Goal: Transaction & Acquisition: Purchase product/service

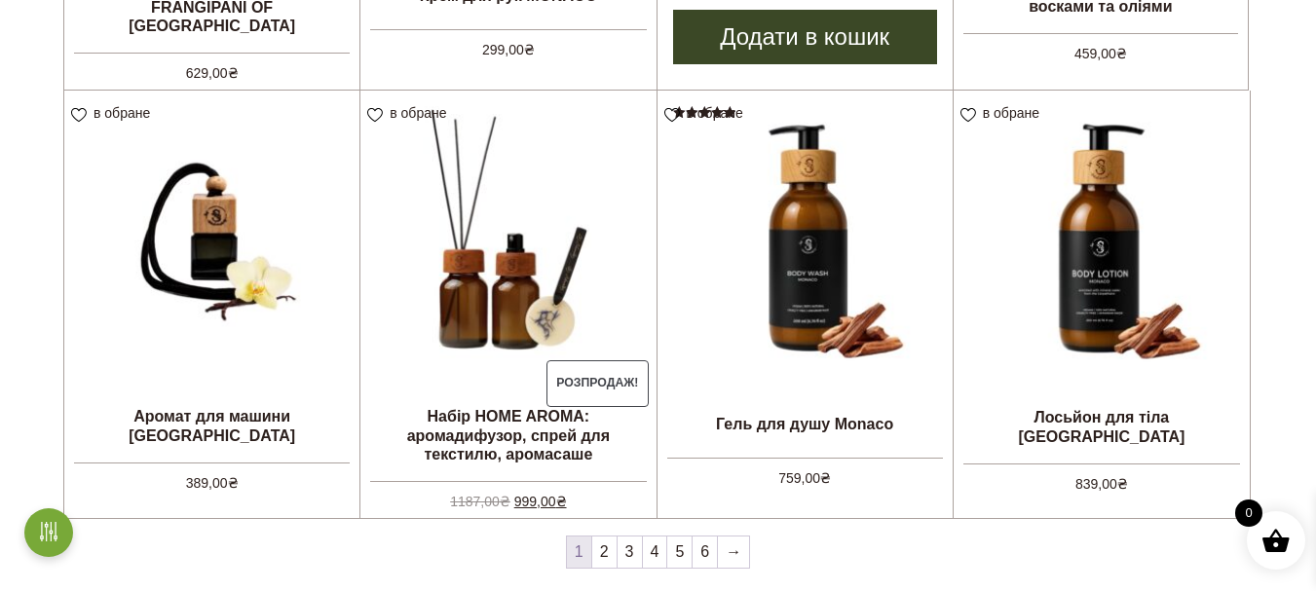
scroll to position [1071, 0]
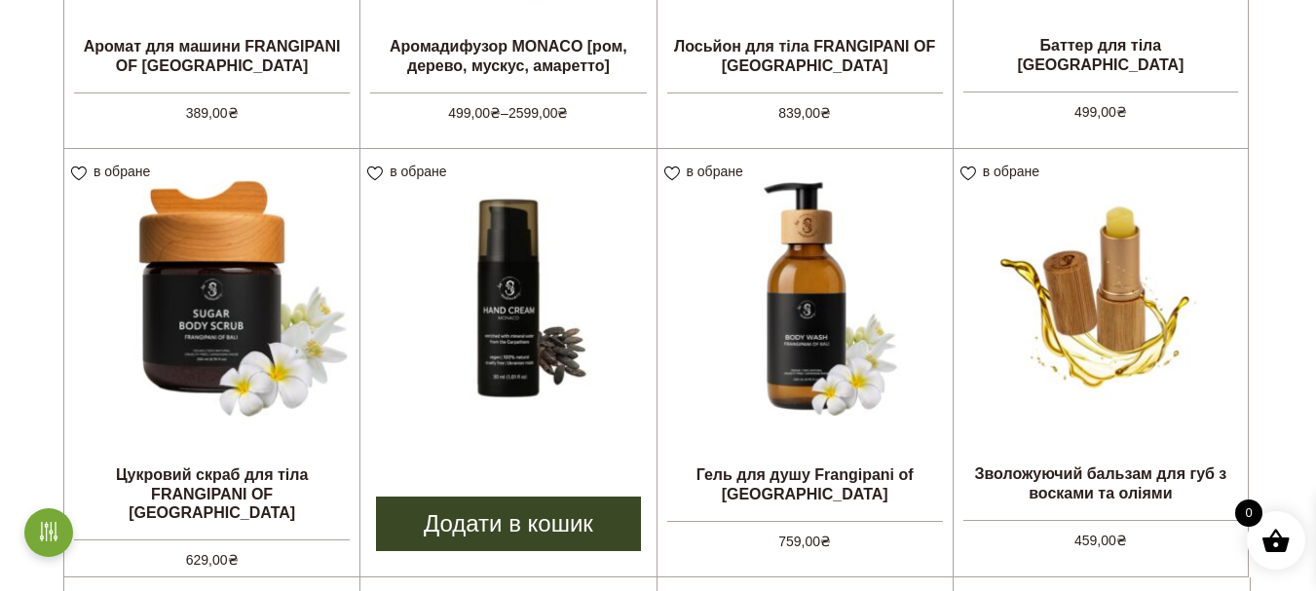
drag, startPoint x: 506, startPoint y: 516, endPoint x: 516, endPoint y: 507, distance: 13.1
click at [507, 516] on link "Додати в кошик" at bounding box center [508, 524] width 264 height 55
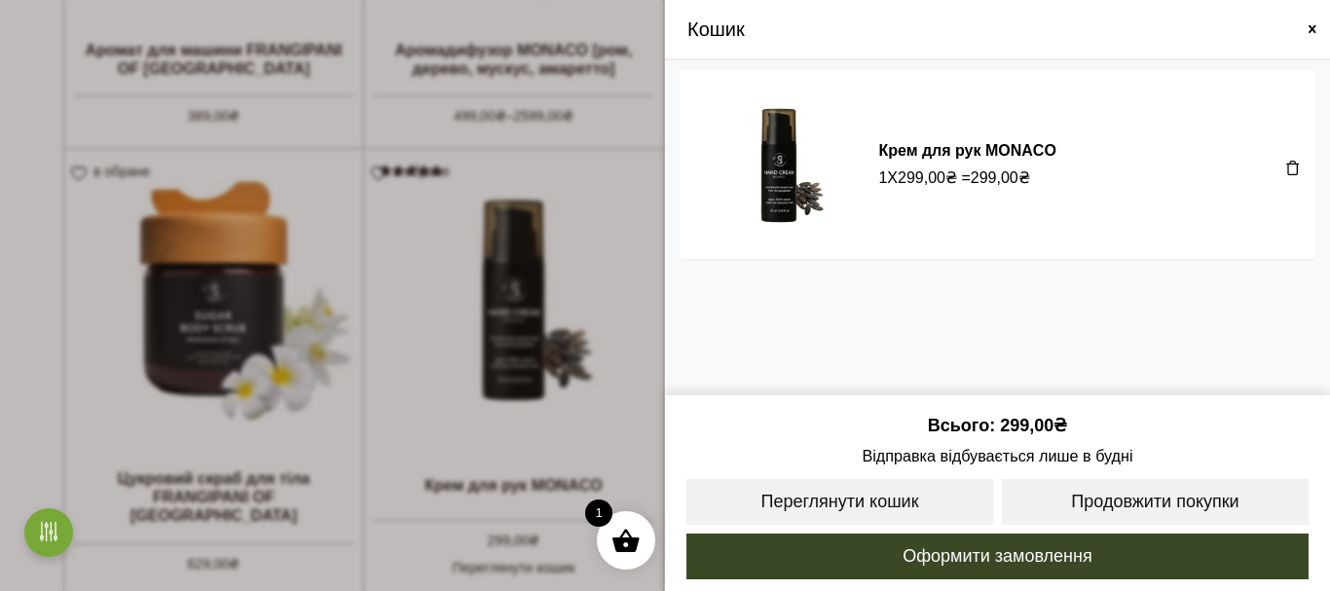
click at [1315, 25] on div "Кошик" at bounding box center [997, 30] width 665 height 60
click at [1314, 27] on span at bounding box center [1313, 29] width 16 height 16
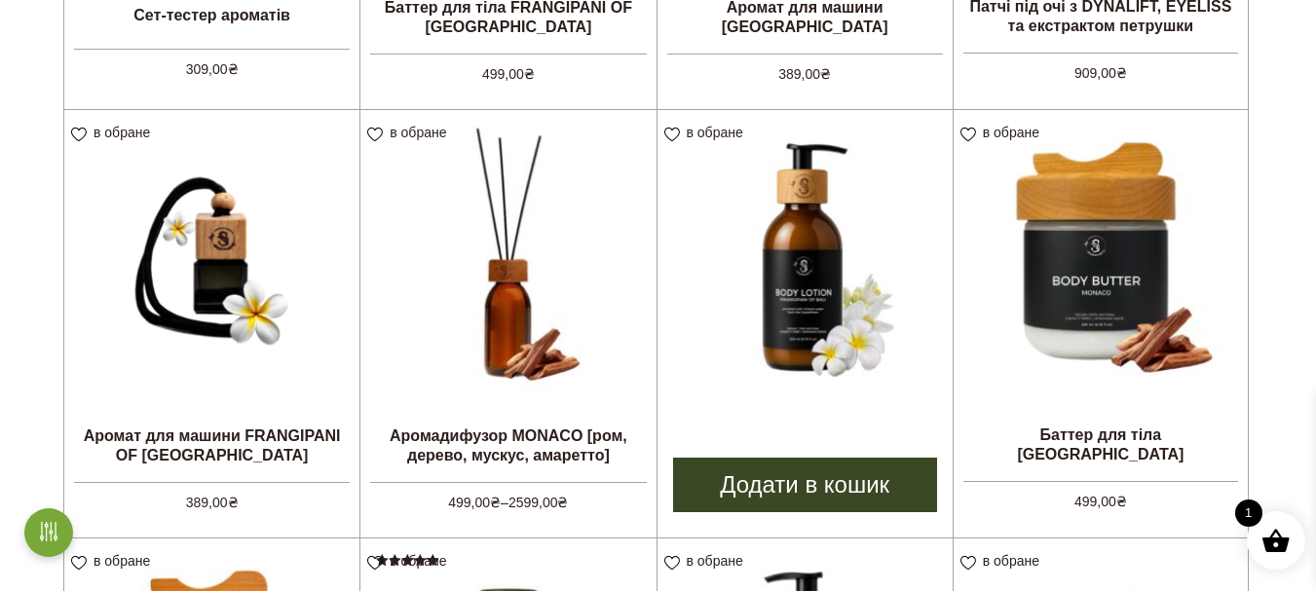
scroll to position [779, 0]
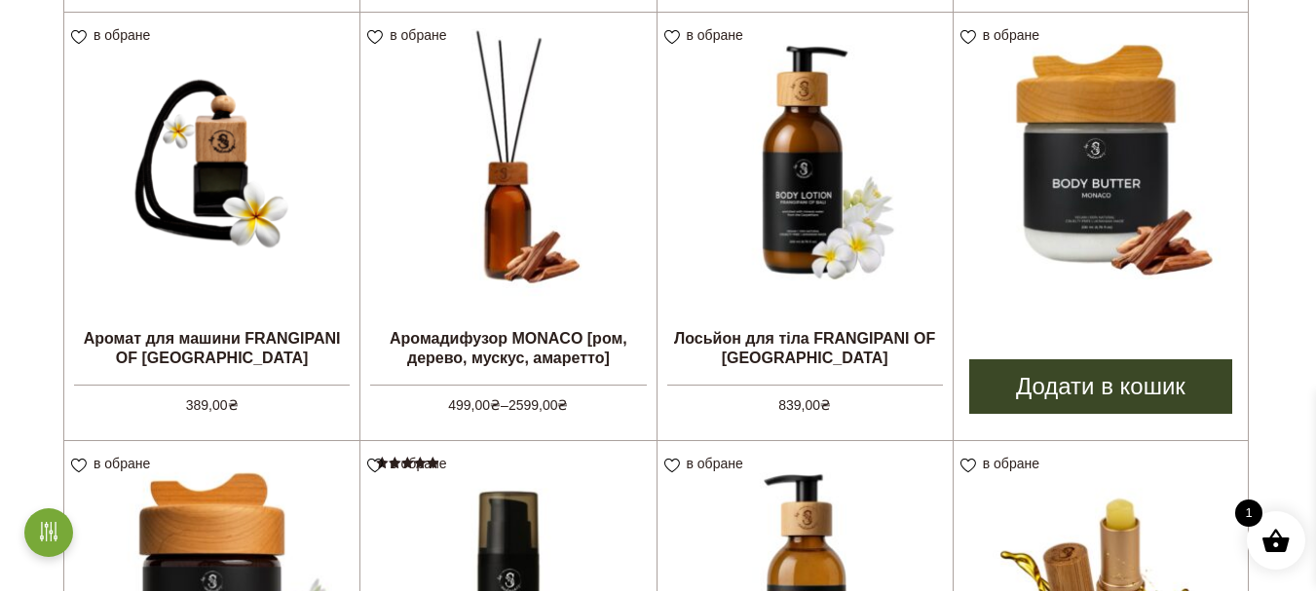
click at [1150, 199] on img at bounding box center [1101, 160] width 294 height 294
click at [1109, 382] on link "Додати в кошик" at bounding box center [1100, 386] width 263 height 55
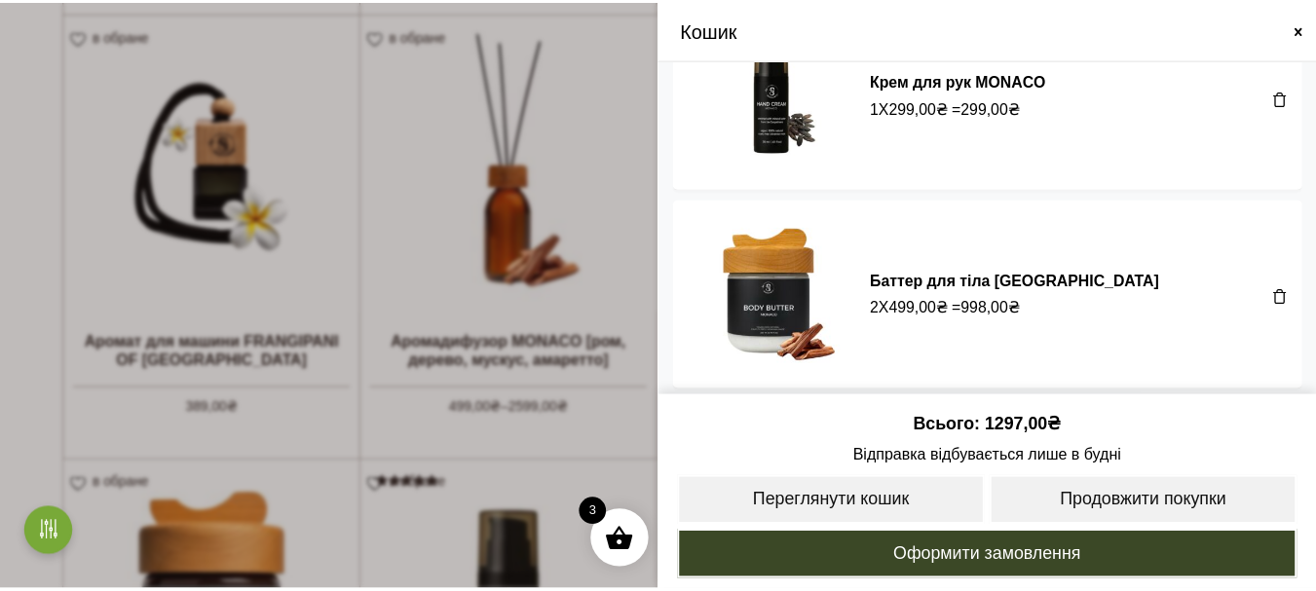
scroll to position [0, 0]
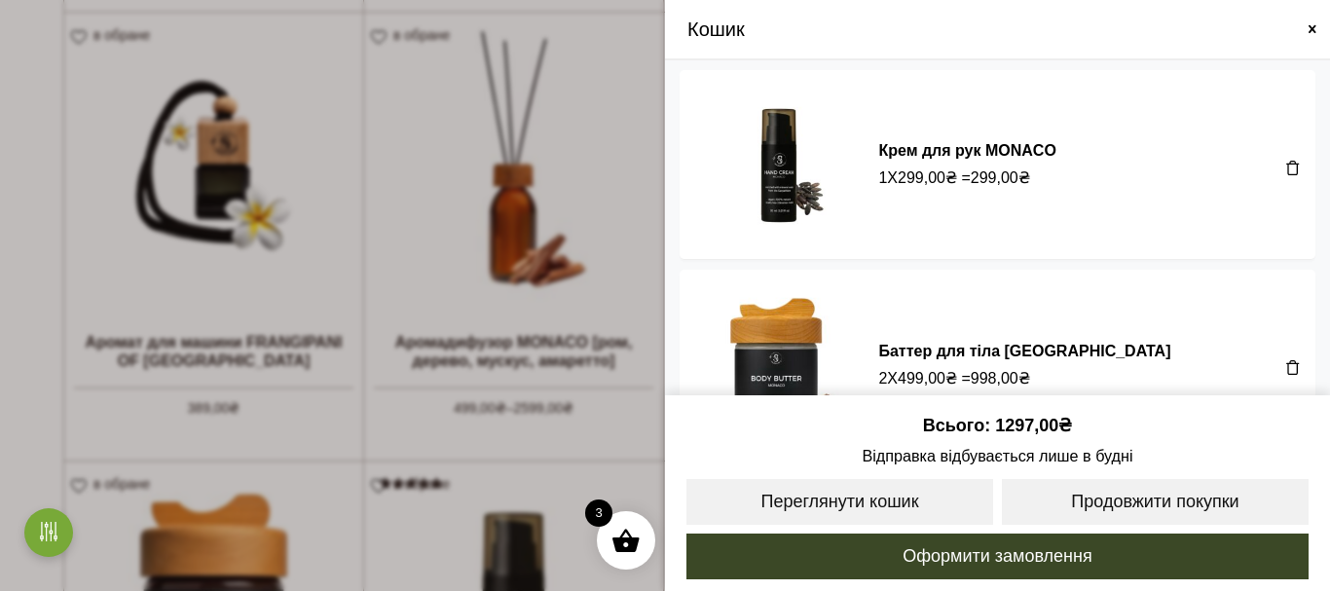
click at [1306, 23] on span at bounding box center [1313, 29] width 16 height 16
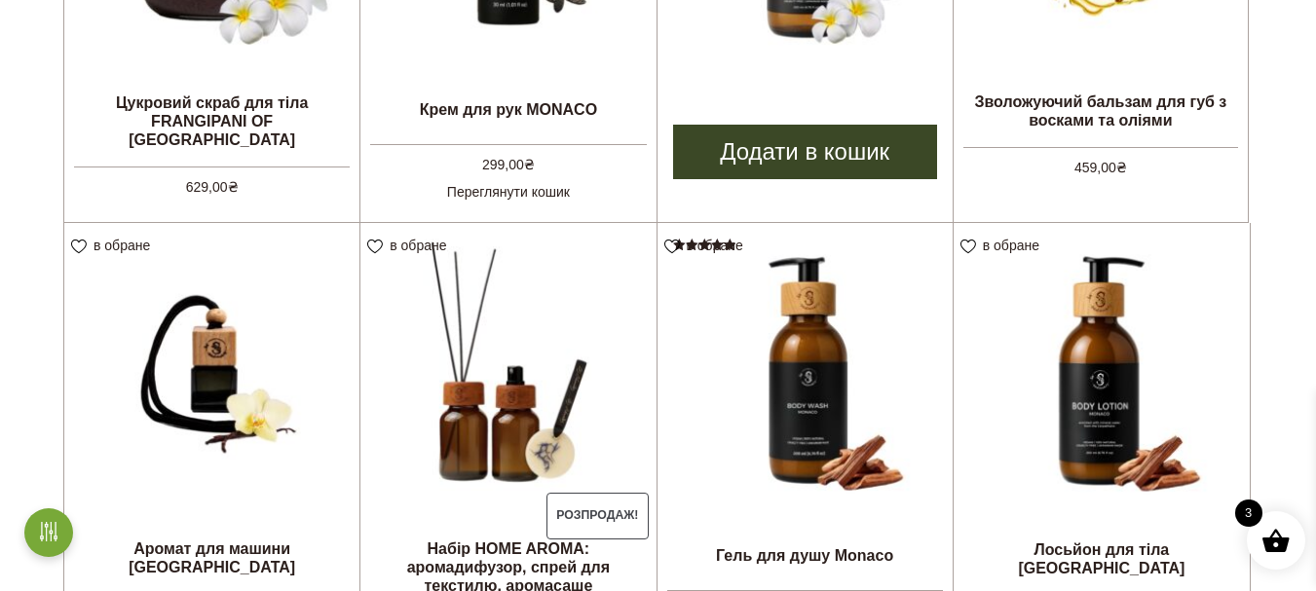
scroll to position [1656, 0]
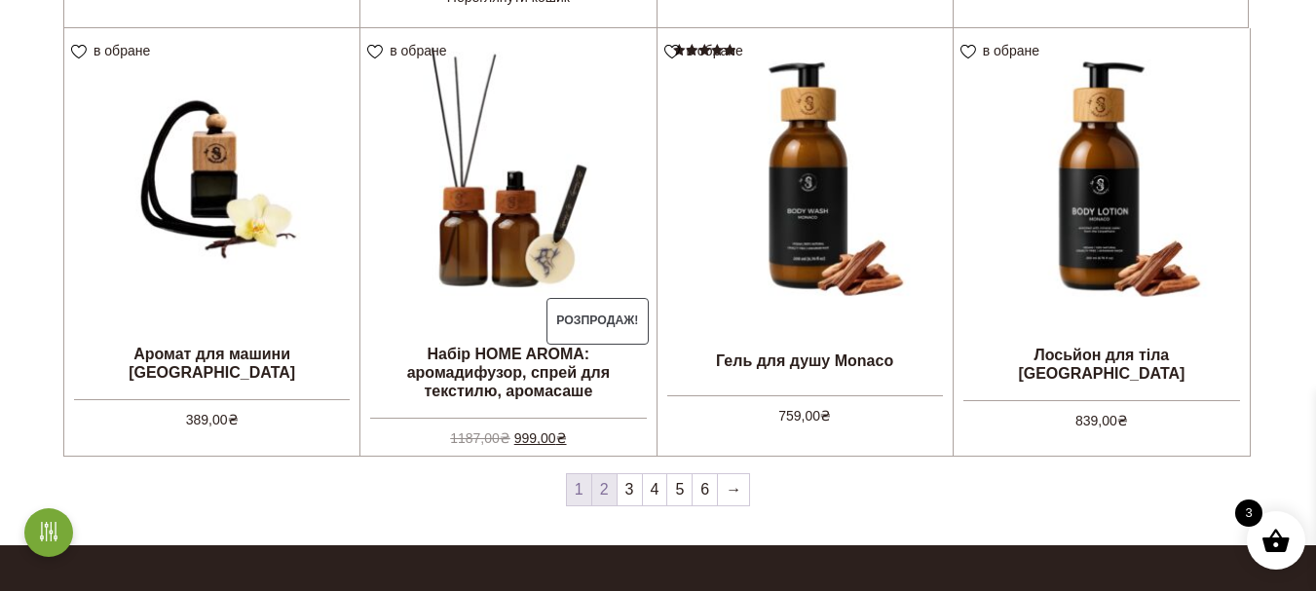
click at [598, 485] on link "2" at bounding box center [604, 489] width 24 height 31
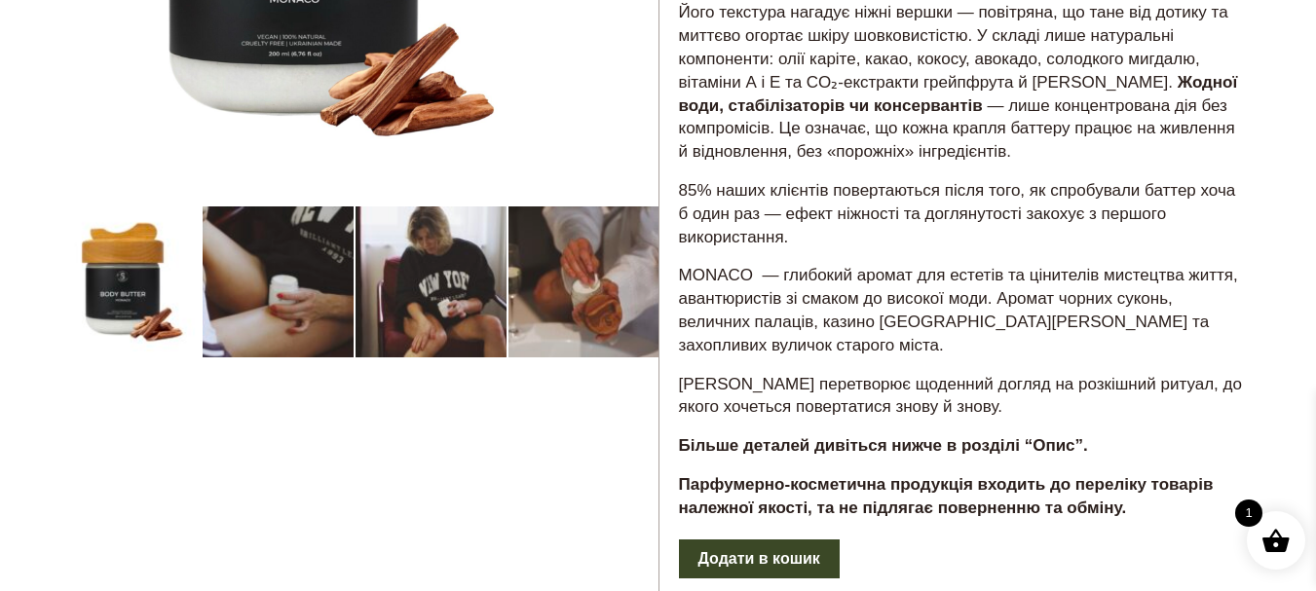
scroll to position [779, 0]
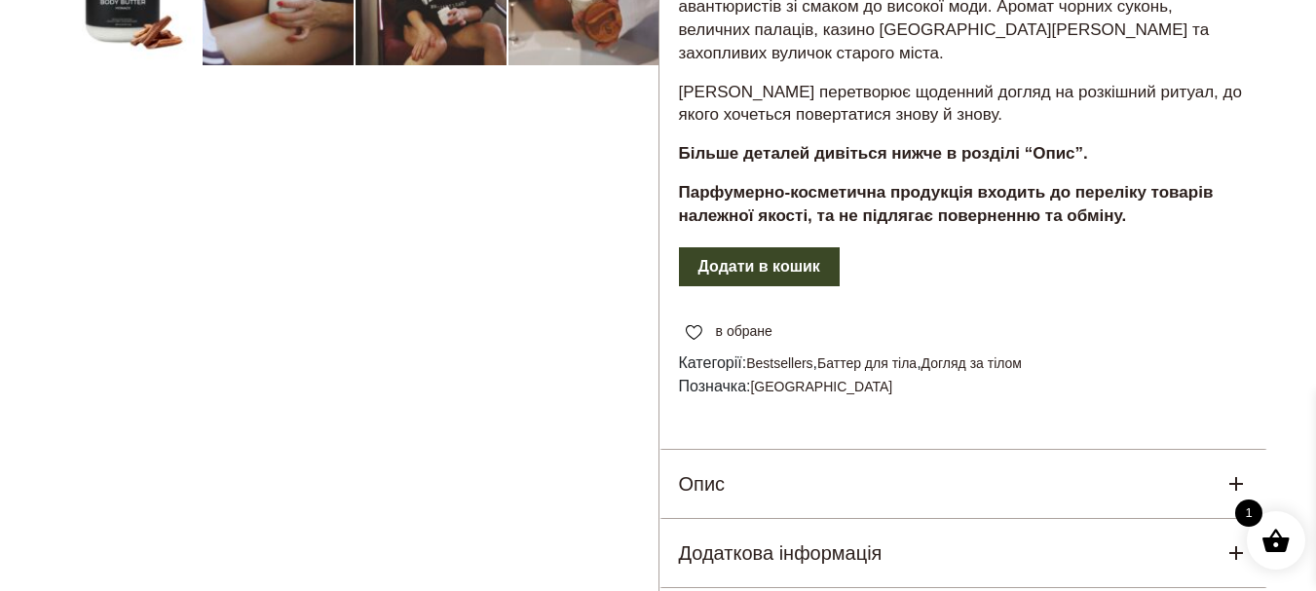
click at [769, 247] on button "Додати в кошик" at bounding box center [759, 266] width 161 height 39
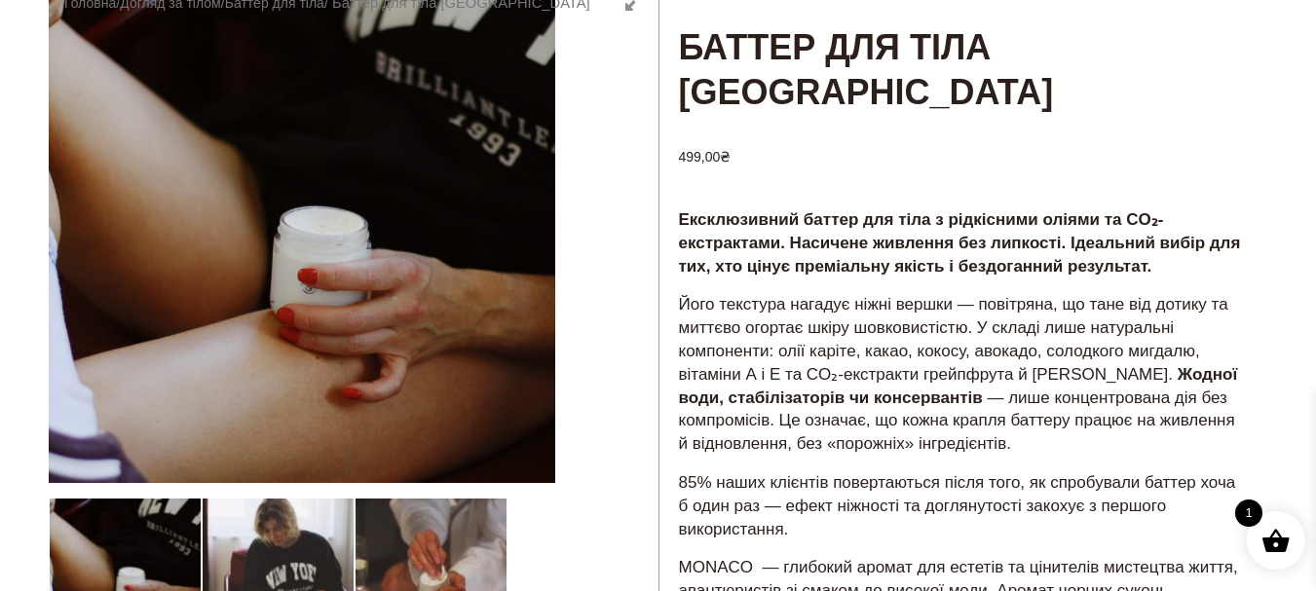
scroll to position [0, 0]
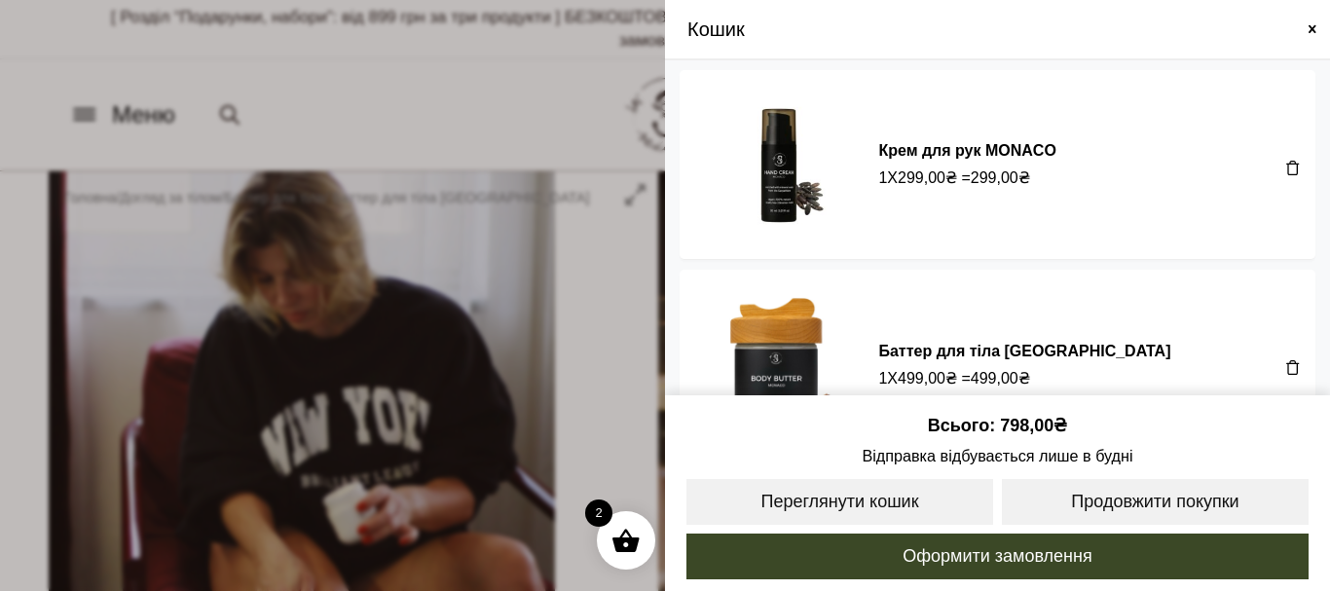
click at [1314, 28] on span at bounding box center [1313, 29] width 16 height 16
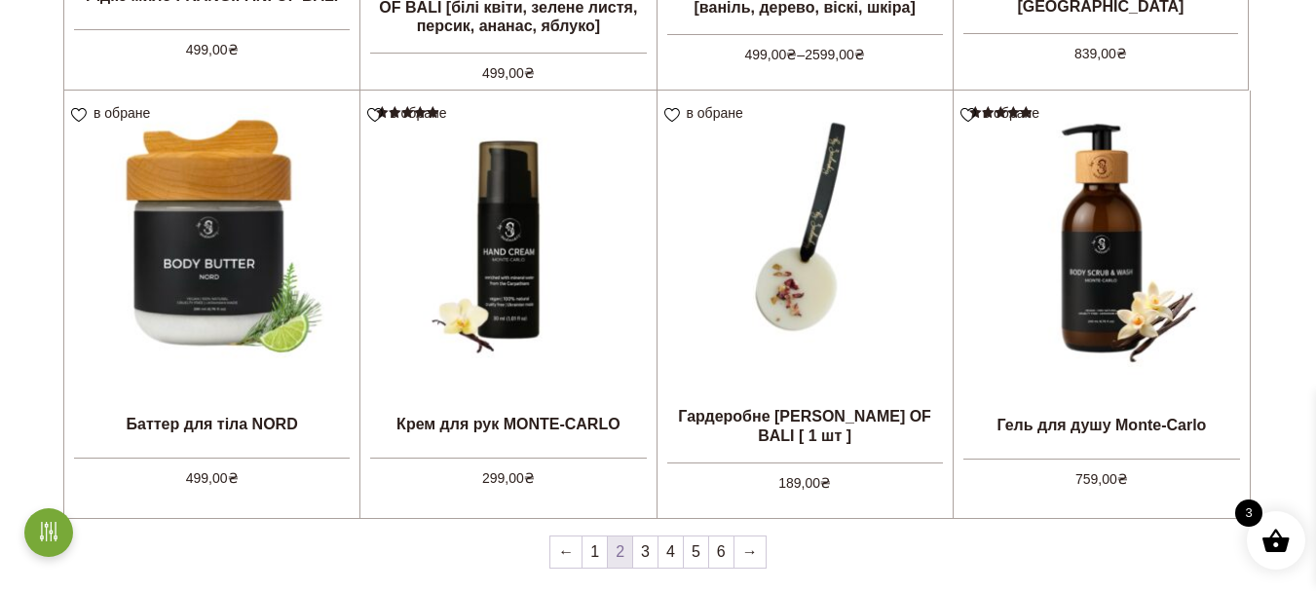
scroll to position [1851, 0]
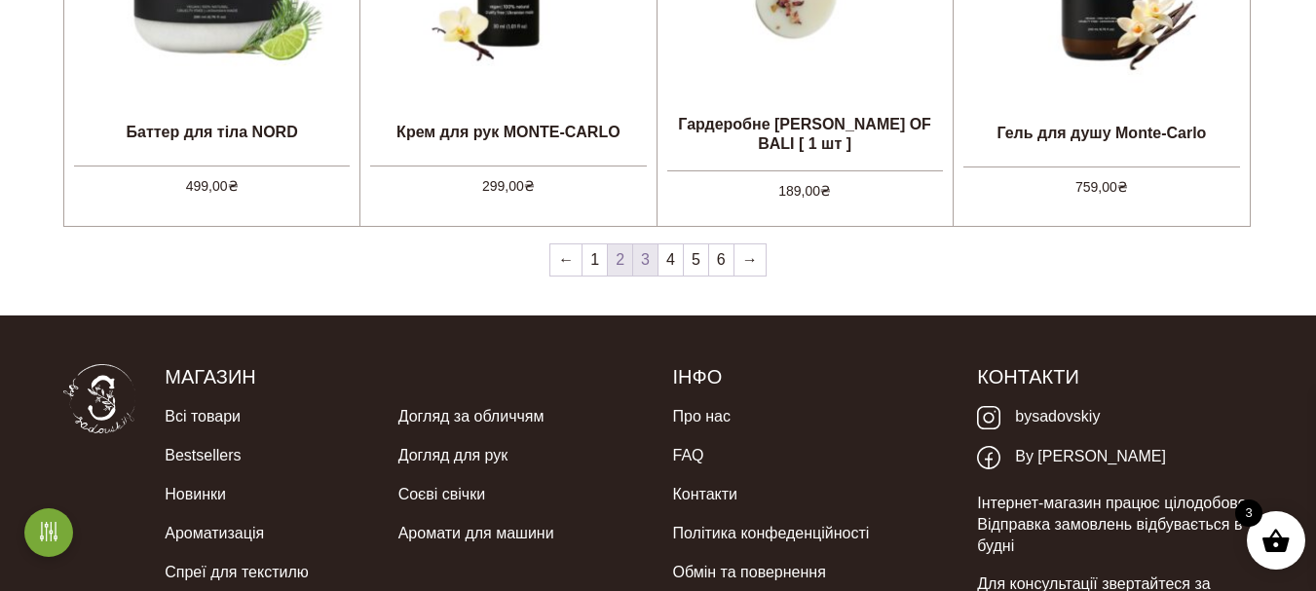
click at [651, 249] on link "3" at bounding box center [645, 259] width 24 height 31
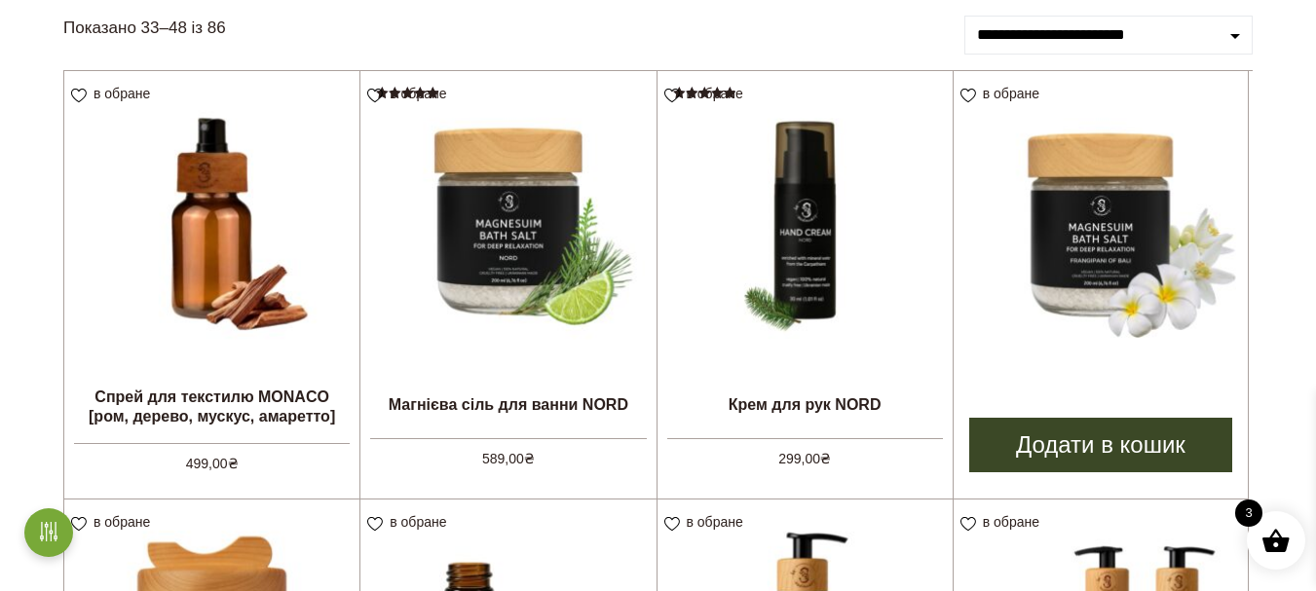
scroll to position [390, 0]
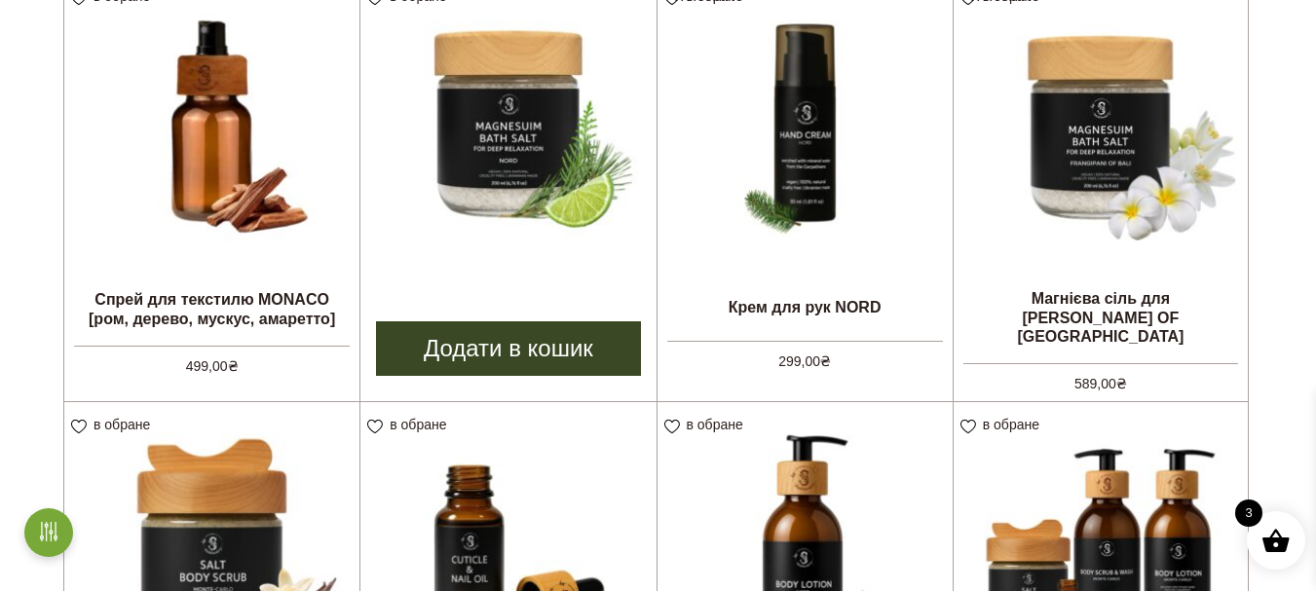
click at [529, 155] on img at bounding box center [507, 121] width 295 height 295
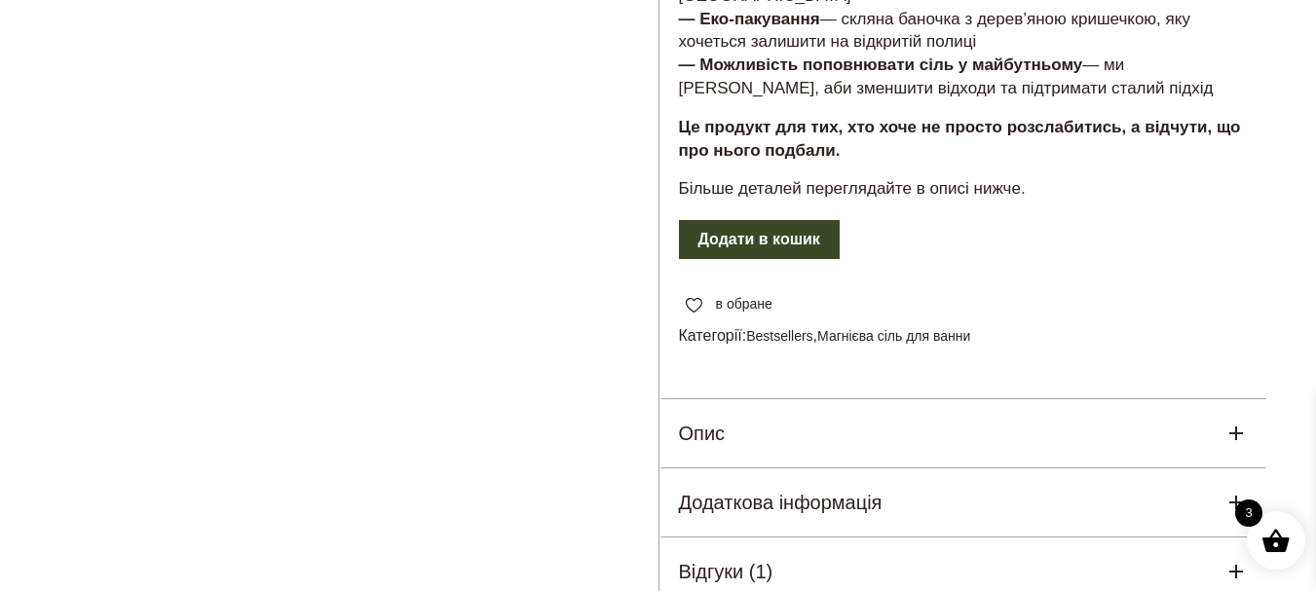
scroll to position [1169, 0]
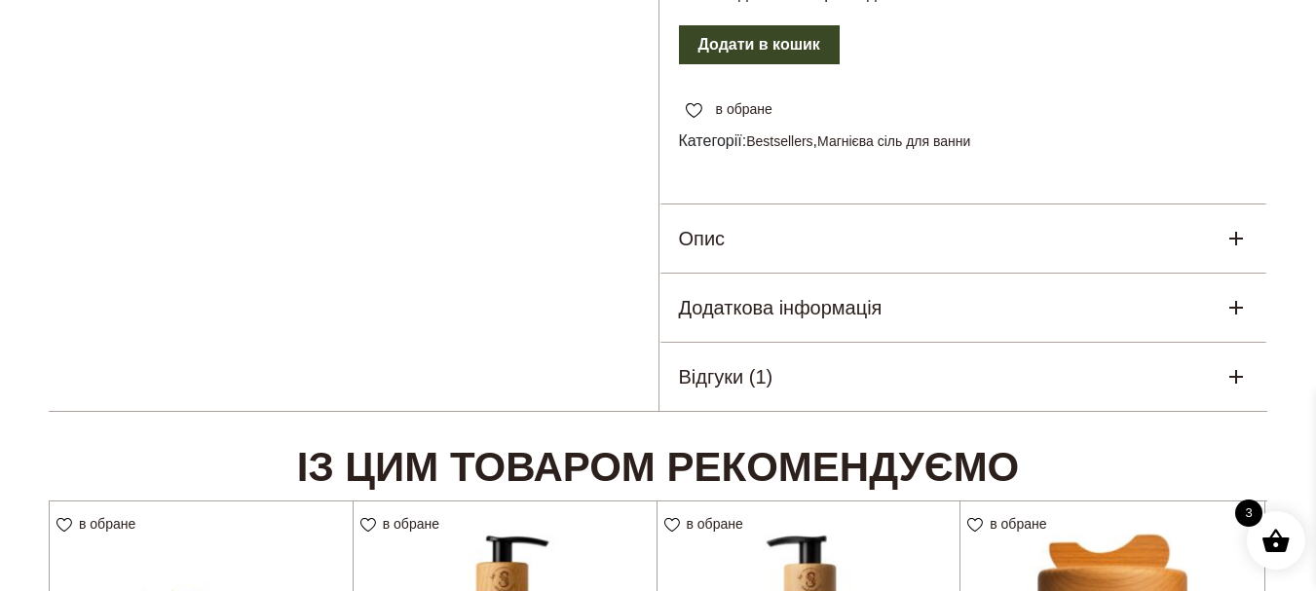
click at [1240, 301] on icon at bounding box center [1236, 308] width 14 height 14
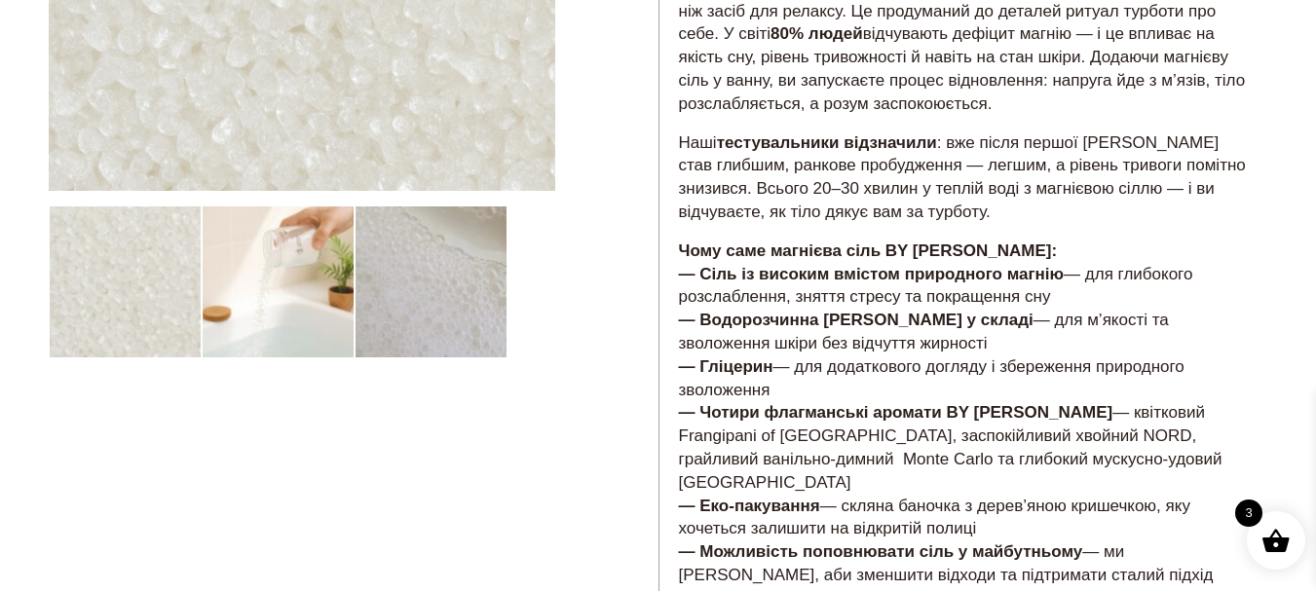
scroll to position [0, 0]
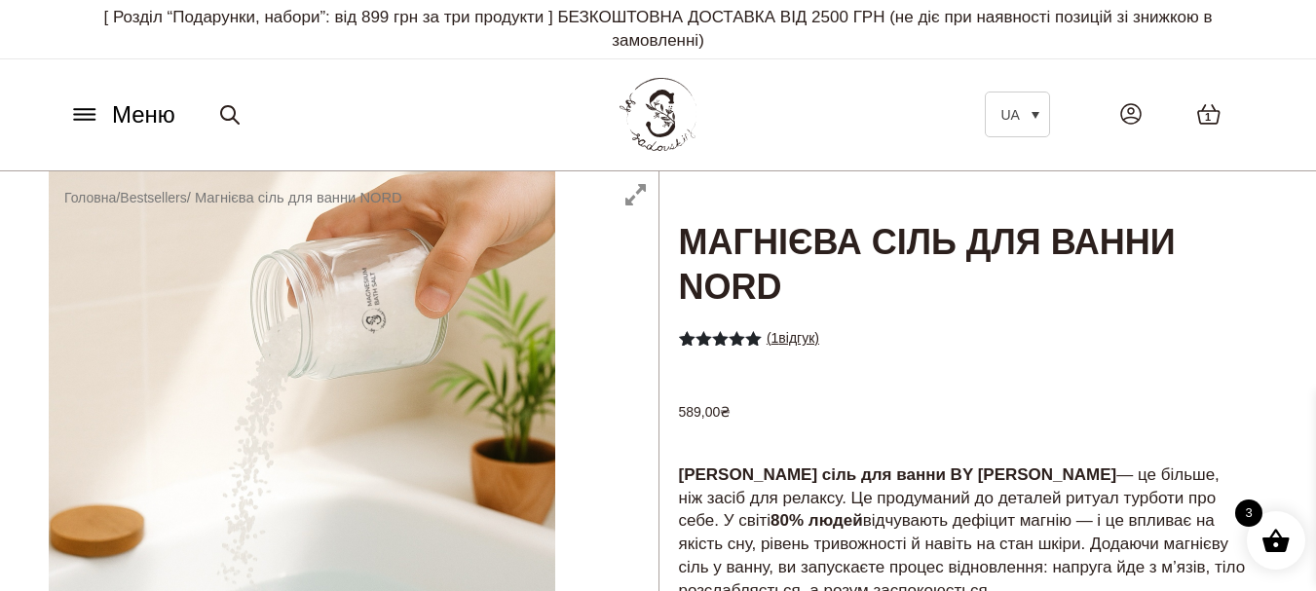
click at [791, 332] on link "( 1 відгук)" at bounding box center [793, 338] width 53 height 16
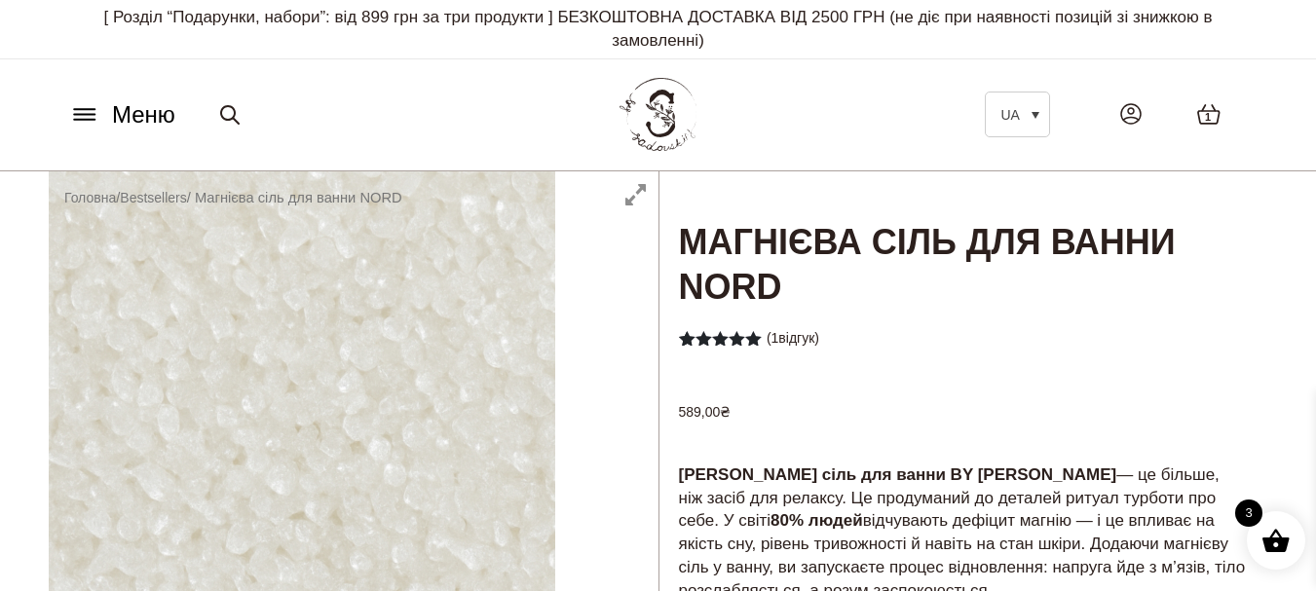
click at [1208, 111] on span "1" at bounding box center [1208, 117] width 6 height 17
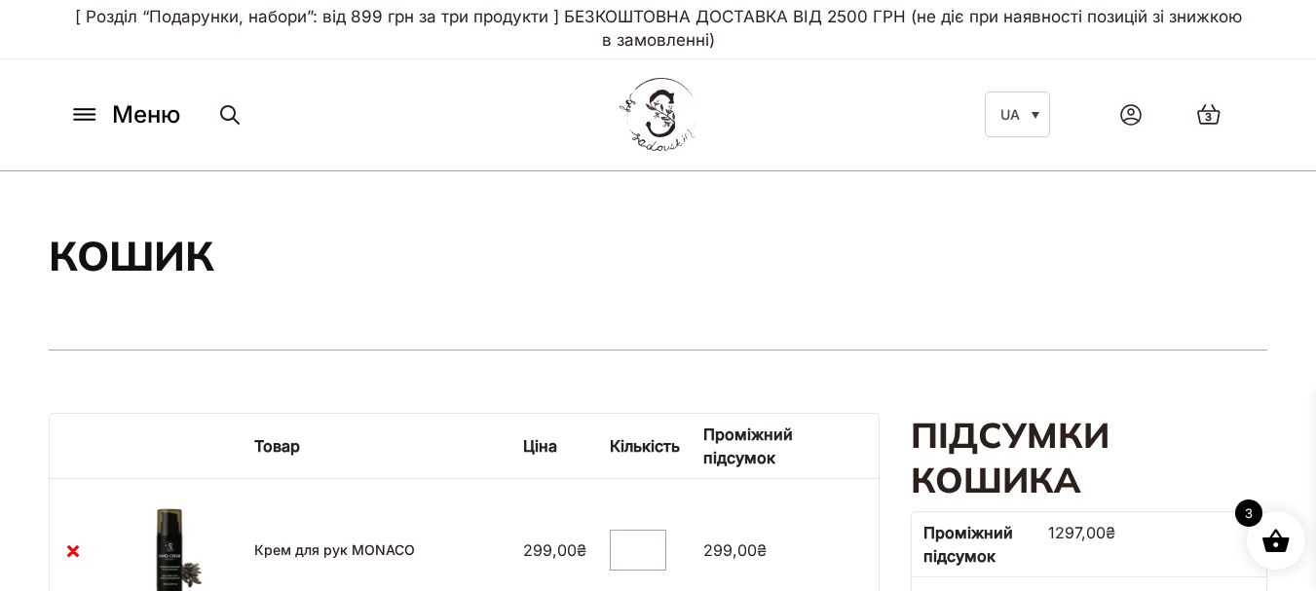
drag, startPoint x: 1138, startPoint y: 111, endPoint x: 1157, endPoint y: 112, distance: 19.5
click at [1137, 111] on icon at bounding box center [1130, 114] width 19 height 19
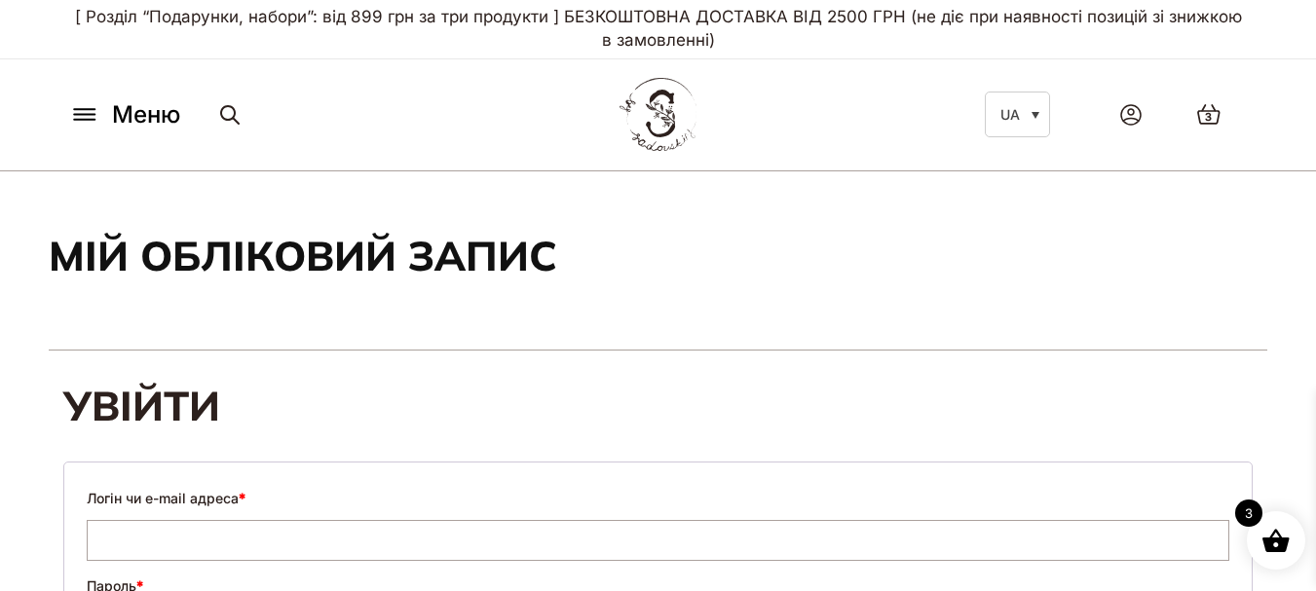
drag, startPoint x: 80, startPoint y: 109, endPoint x: 96, endPoint y: 113, distance: 17.0
click at [83, 109] on icon at bounding box center [84, 109] width 20 height 0
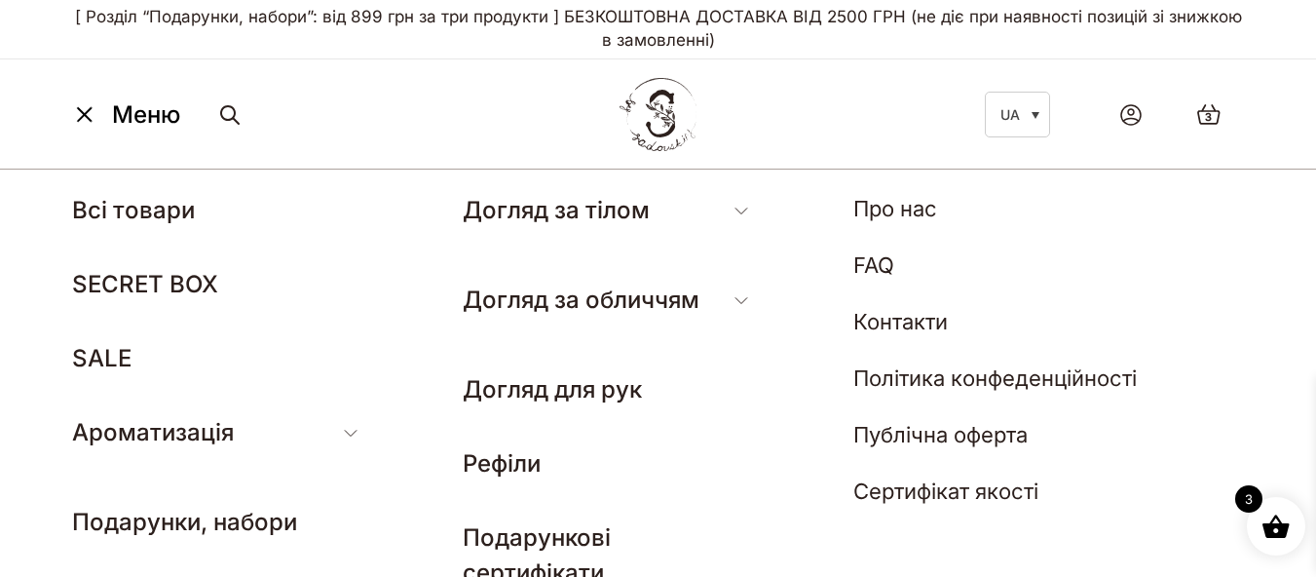
scroll to position [195, 0]
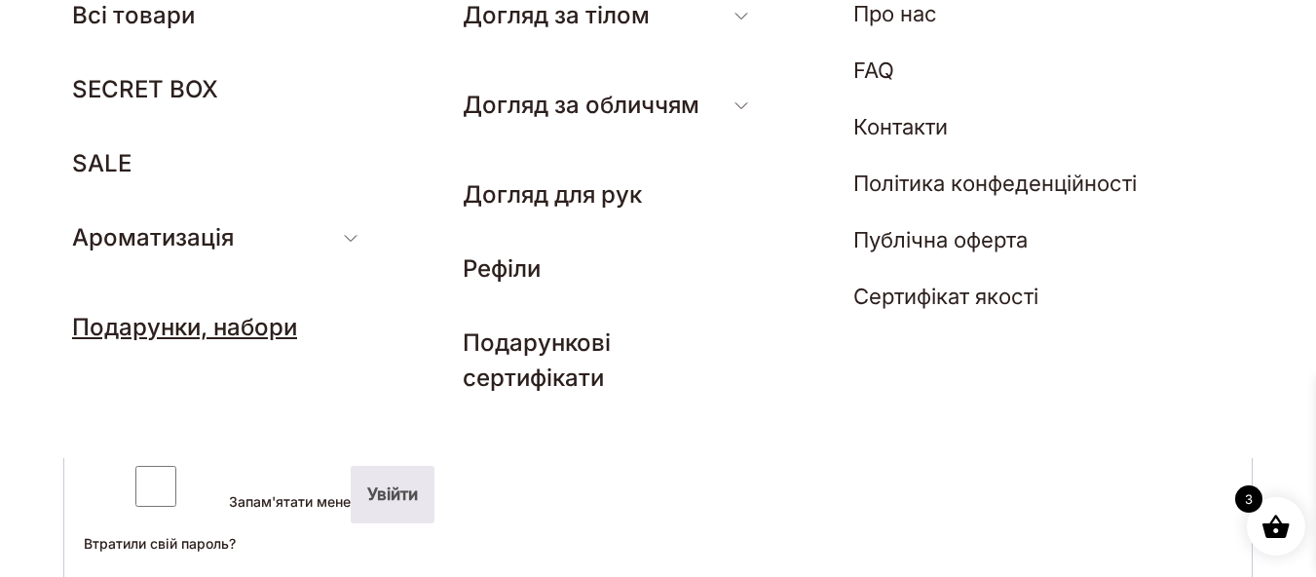
click at [228, 330] on link "Подарунки, набори" at bounding box center [184, 327] width 225 height 28
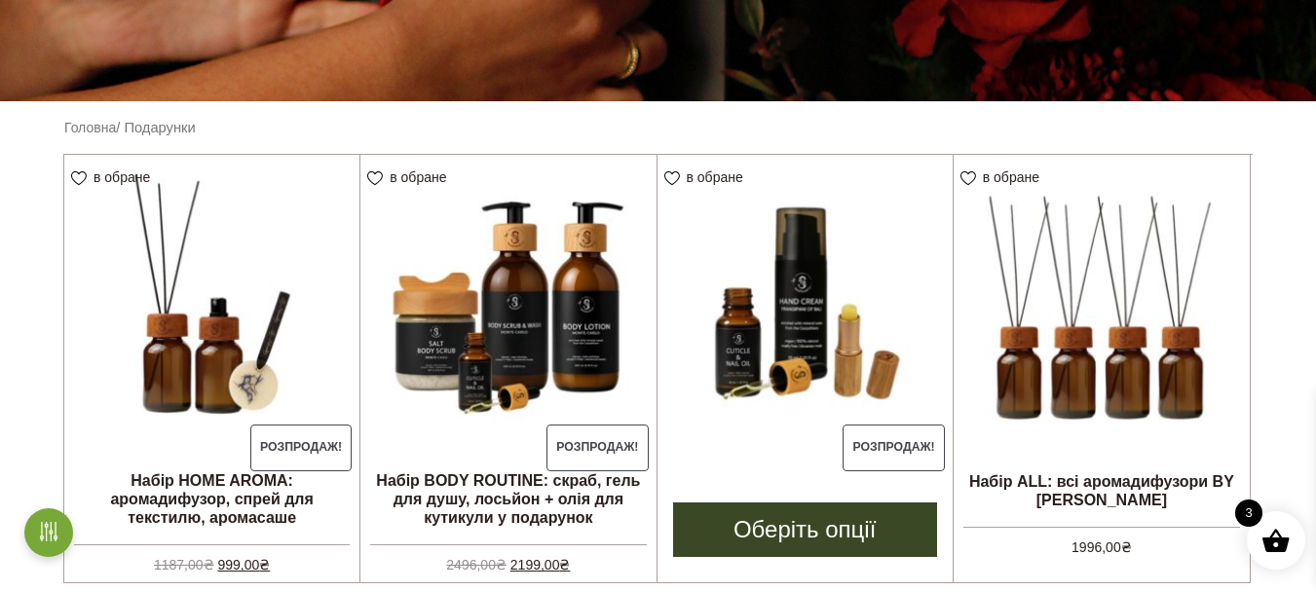
scroll to position [834, 0]
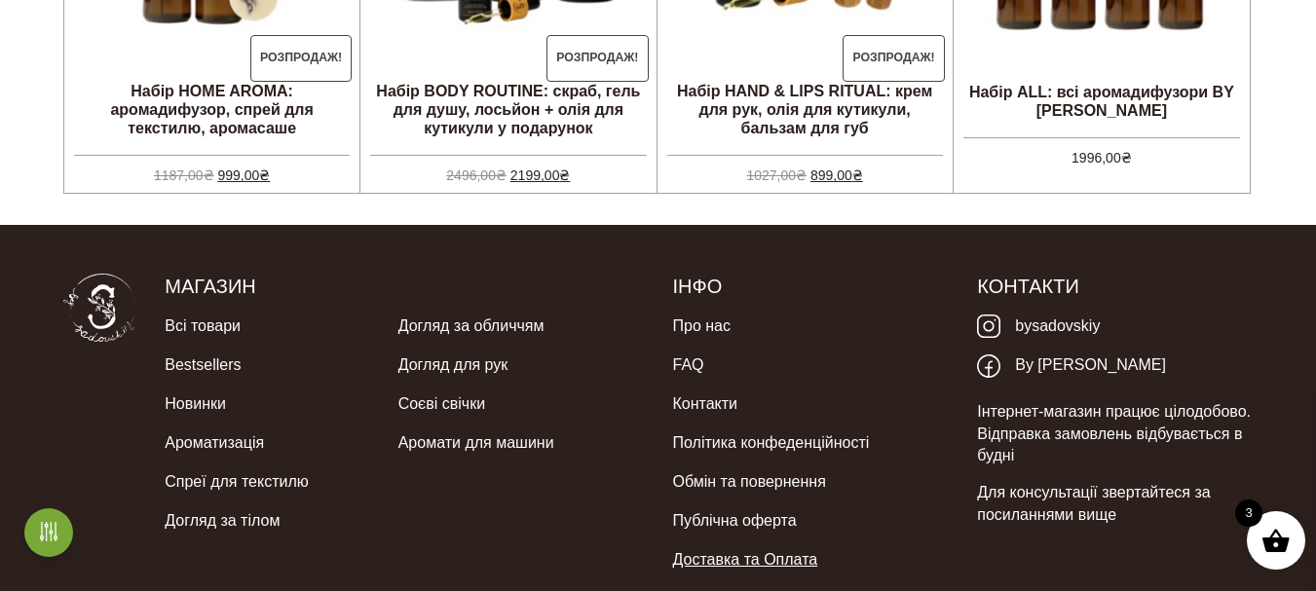
click at [738, 556] on link "Доставка та Оплата" at bounding box center [745, 560] width 145 height 39
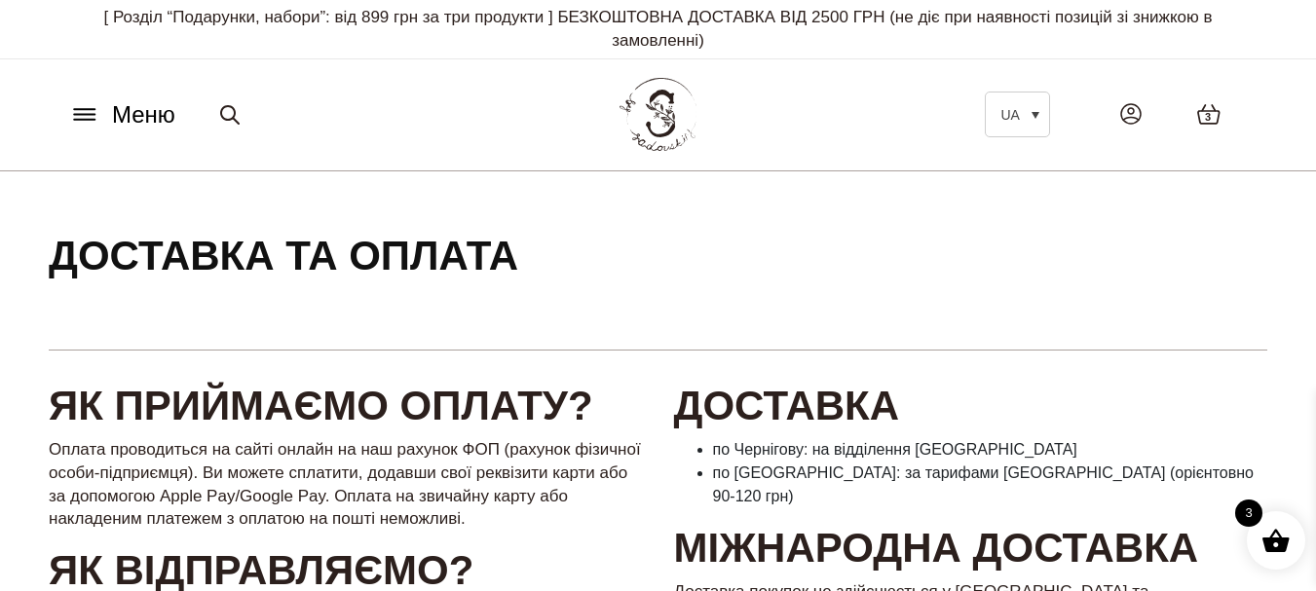
click at [114, 104] on span "Меню" at bounding box center [143, 114] width 63 height 35
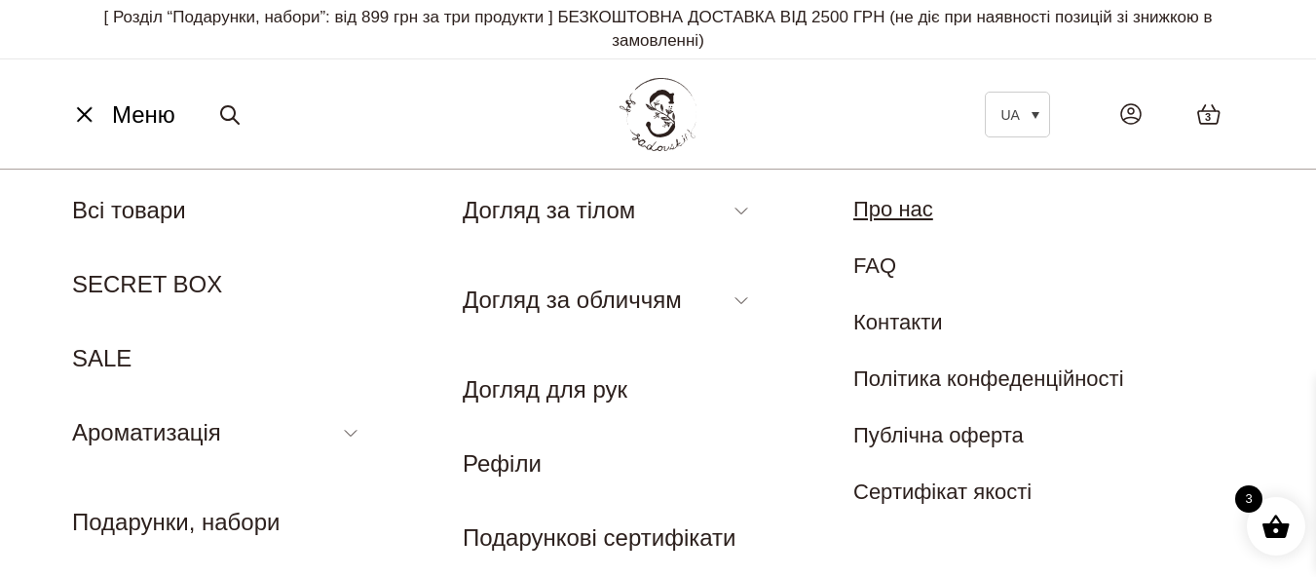
click at [911, 208] on link "Про нас" at bounding box center [893, 209] width 80 height 24
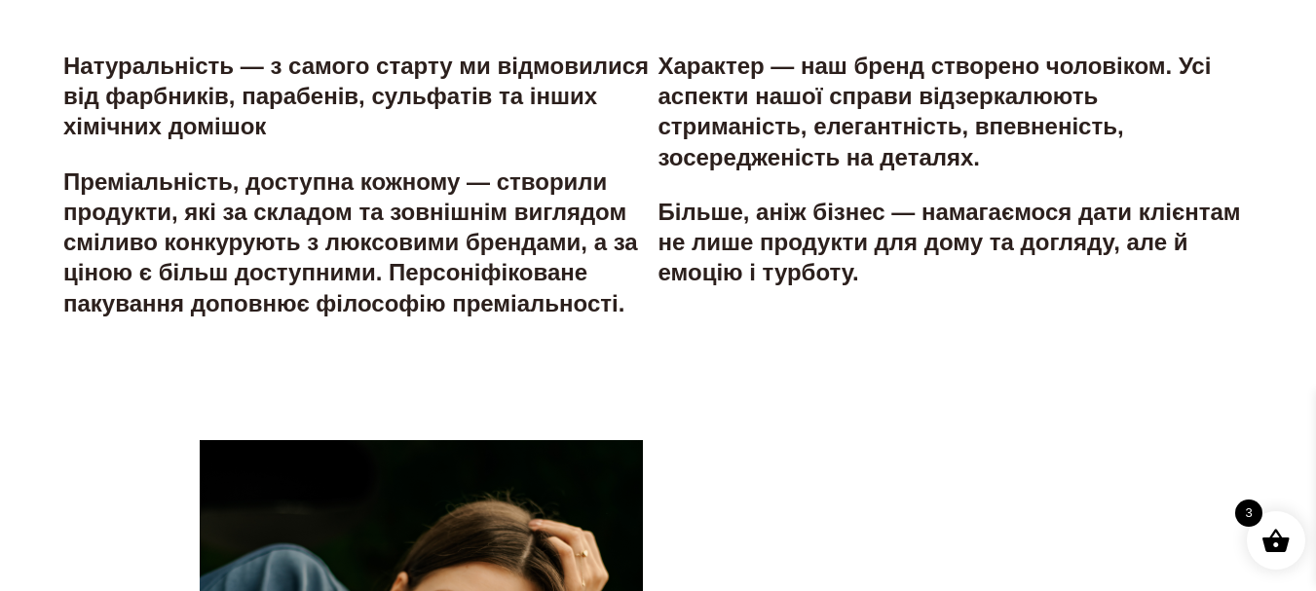
scroll to position [2338, 0]
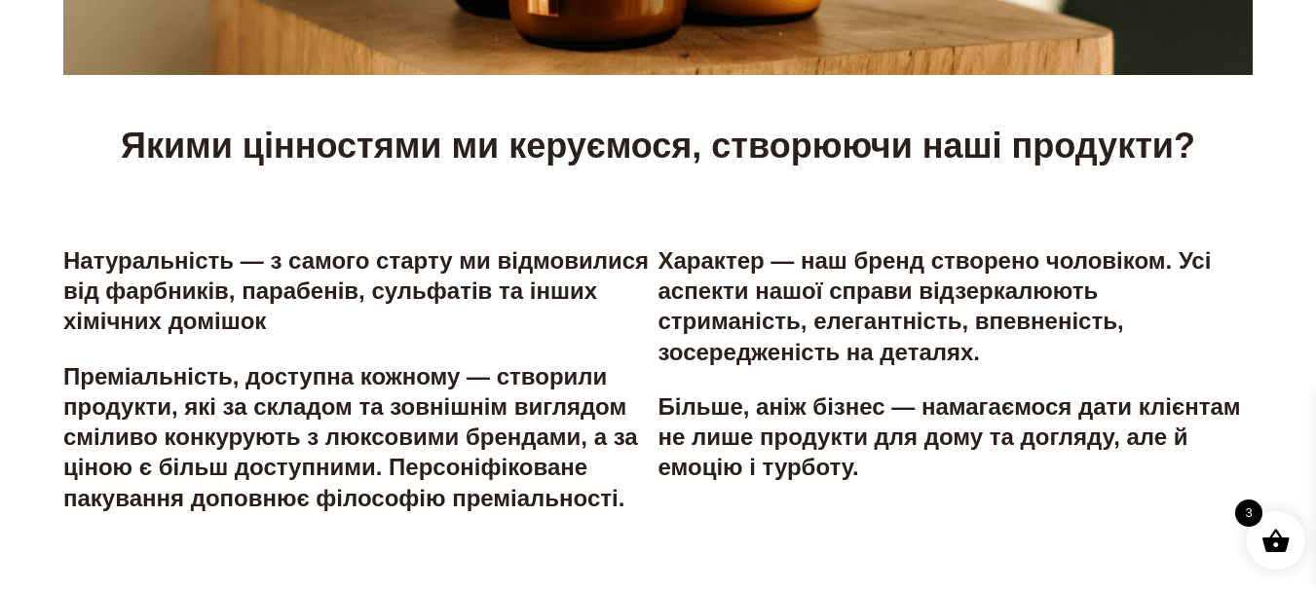
click at [1277, 532] on span at bounding box center [1275, 540] width 29 height 29
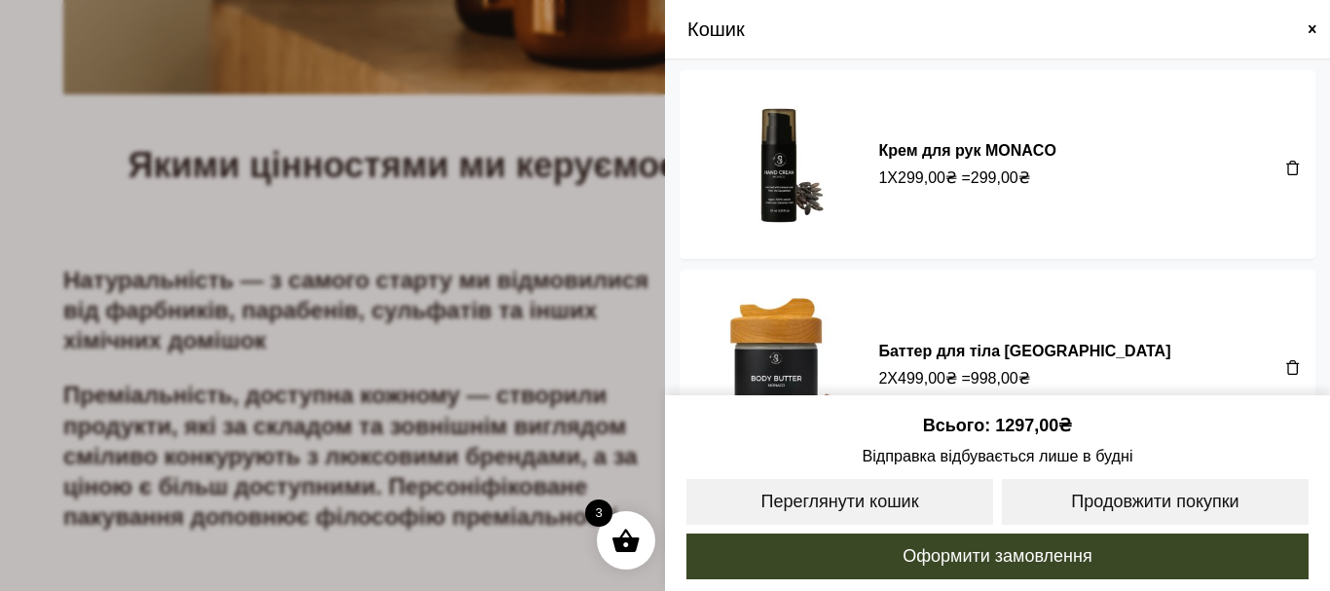
scroll to position [70, 0]
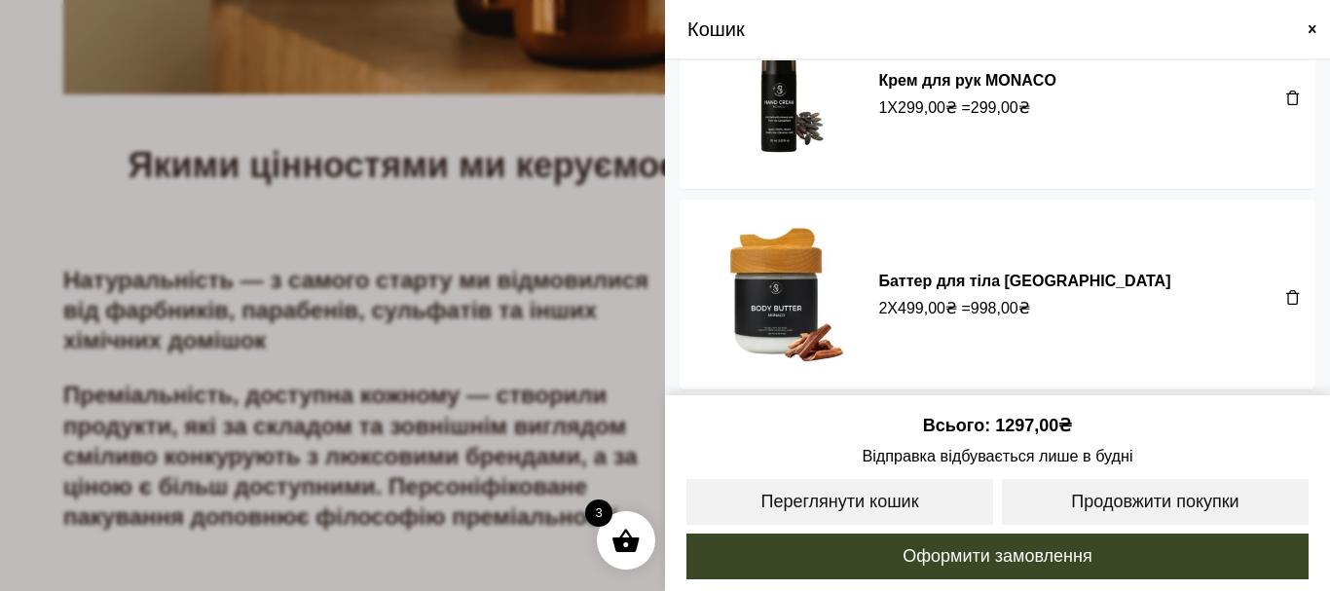
click at [625, 543] on span at bounding box center [626, 540] width 29 height 29
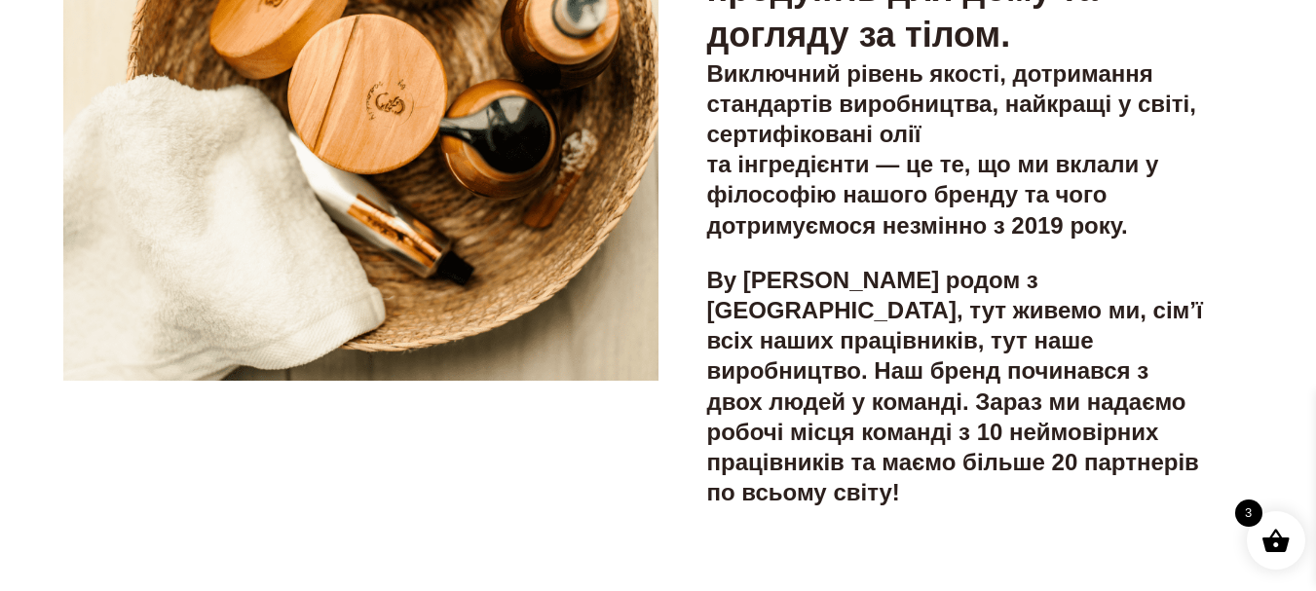
scroll to position [0, 0]
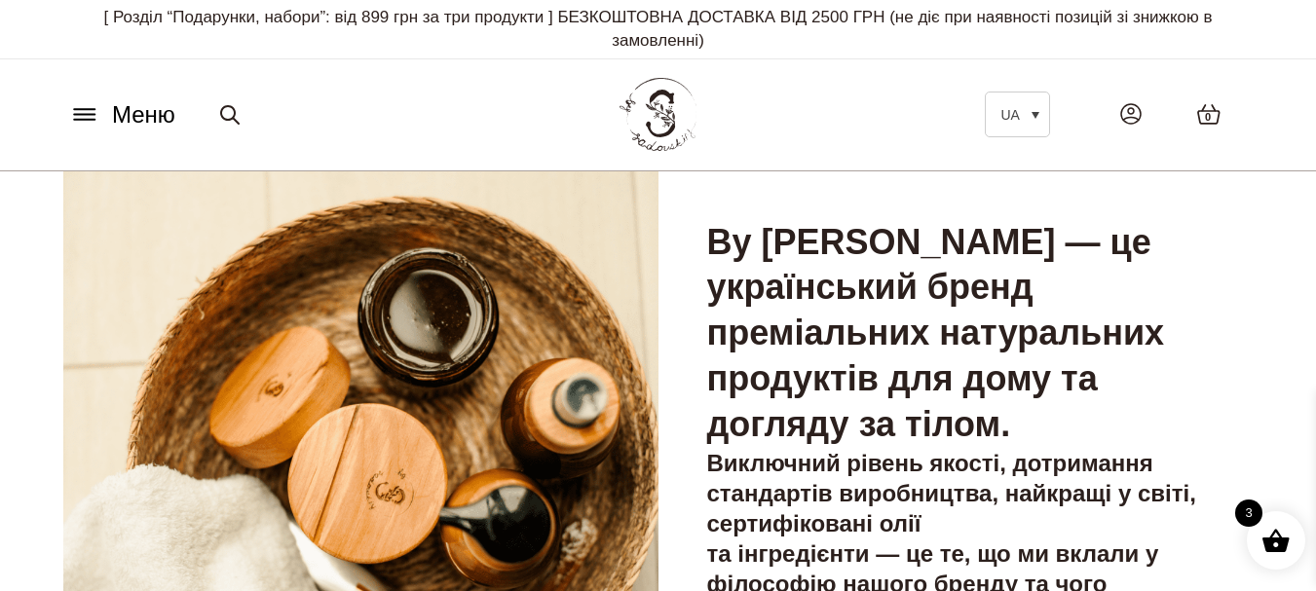
click at [1207, 112] on span "0" at bounding box center [1208, 117] width 6 height 17
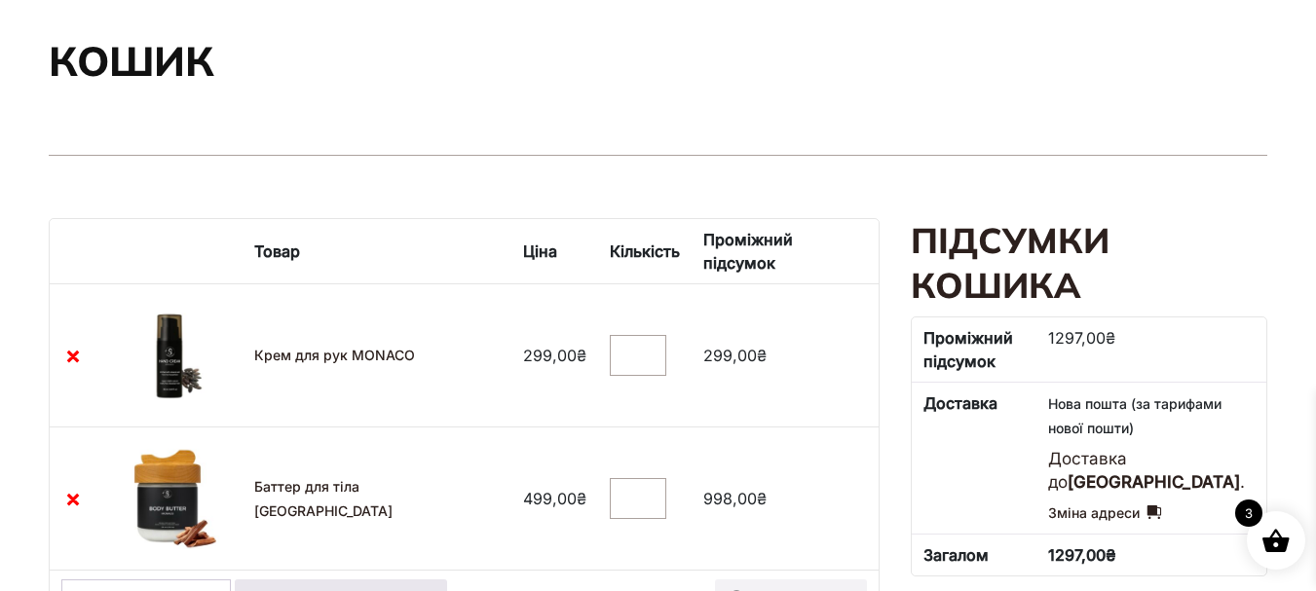
scroll to position [292, 0]
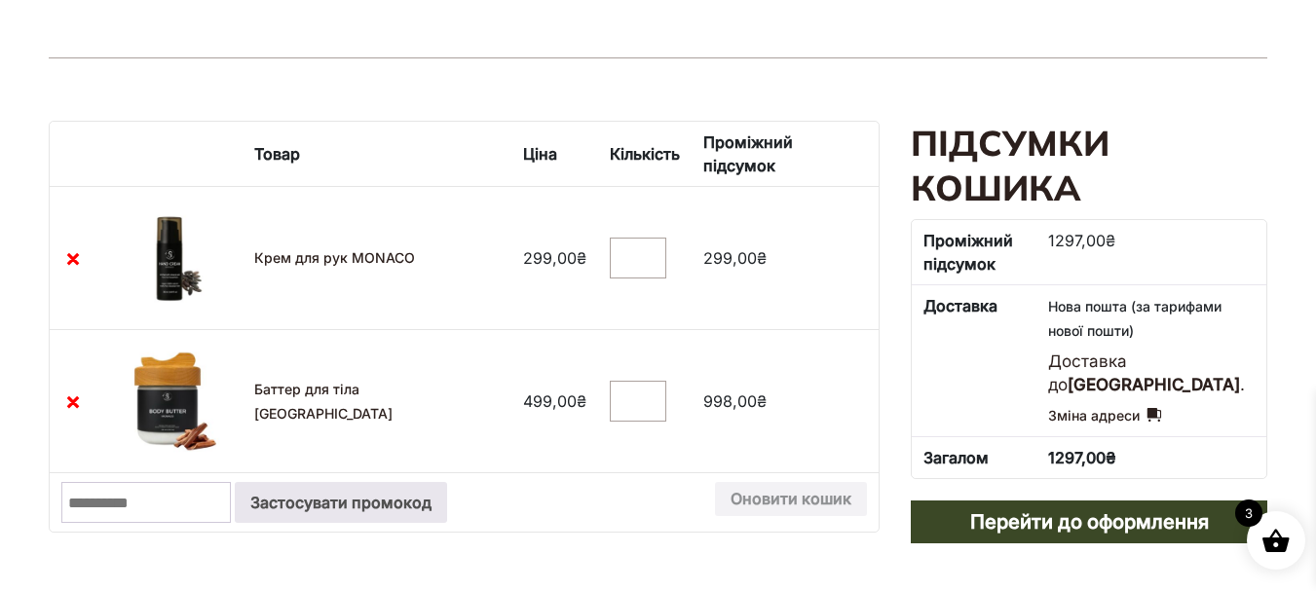
type input "*"
click at [631, 385] on input "*" at bounding box center [638, 401] width 56 height 41
click at [802, 296] on td "299,00 ₴" at bounding box center [786, 257] width 188 height 143
click at [626, 241] on input "*" at bounding box center [638, 258] width 56 height 41
type input "*"
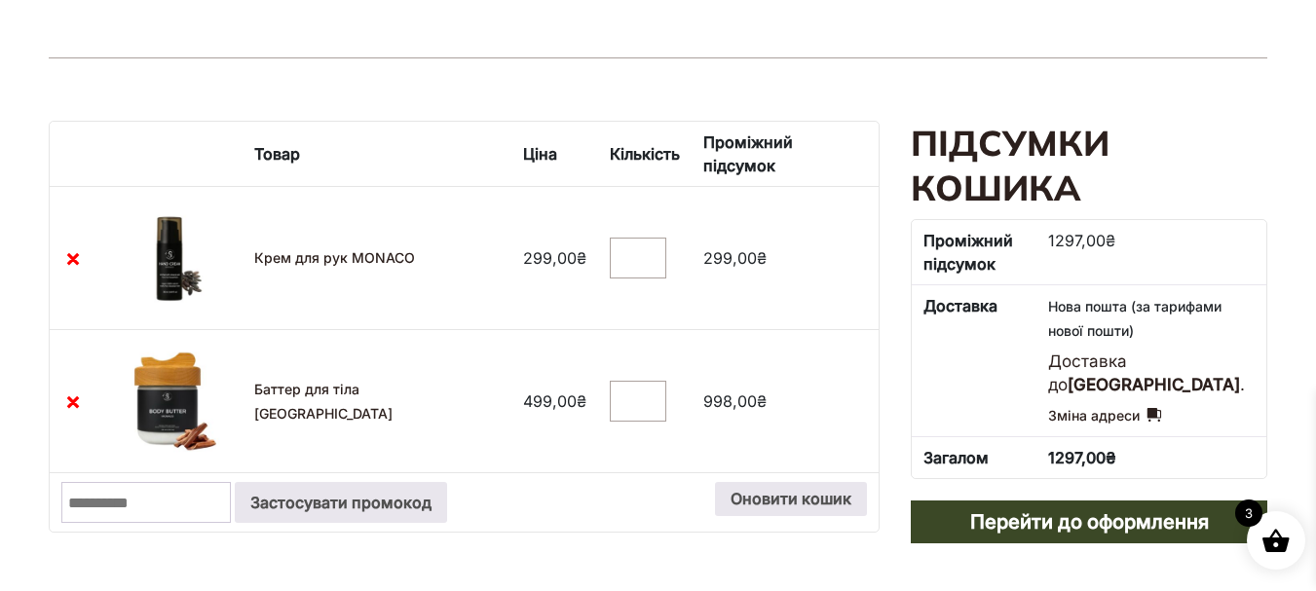
click at [632, 238] on input "*" at bounding box center [638, 258] width 56 height 41
drag, startPoint x: 750, startPoint y: 284, endPoint x: 809, endPoint y: 278, distance: 59.8
click at [752, 282] on td "299,00 ₴" at bounding box center [786, 257] width 188 height 143
click at [604, 486] on td "Промокод: Застосувати промокод Оновити кошик" at bounding box center [464, 501] width 829 height 59
click at [821, 482] on button "Оновити кошик" at bounding box center [791, 499] width 152 height 35
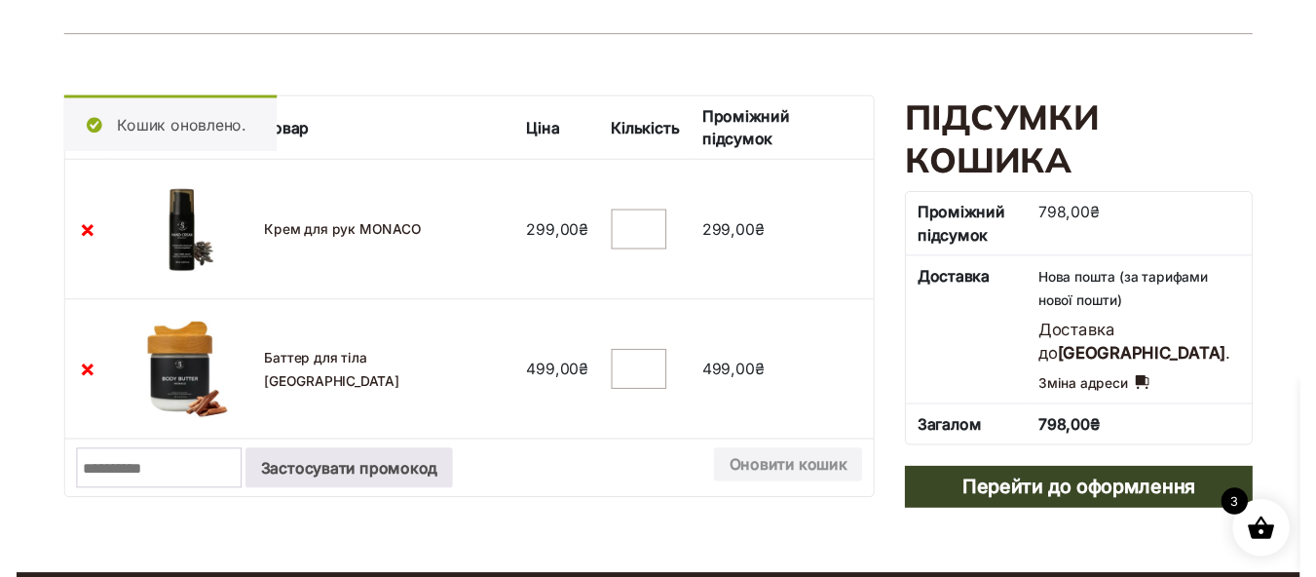
scroll to position [0, 0]
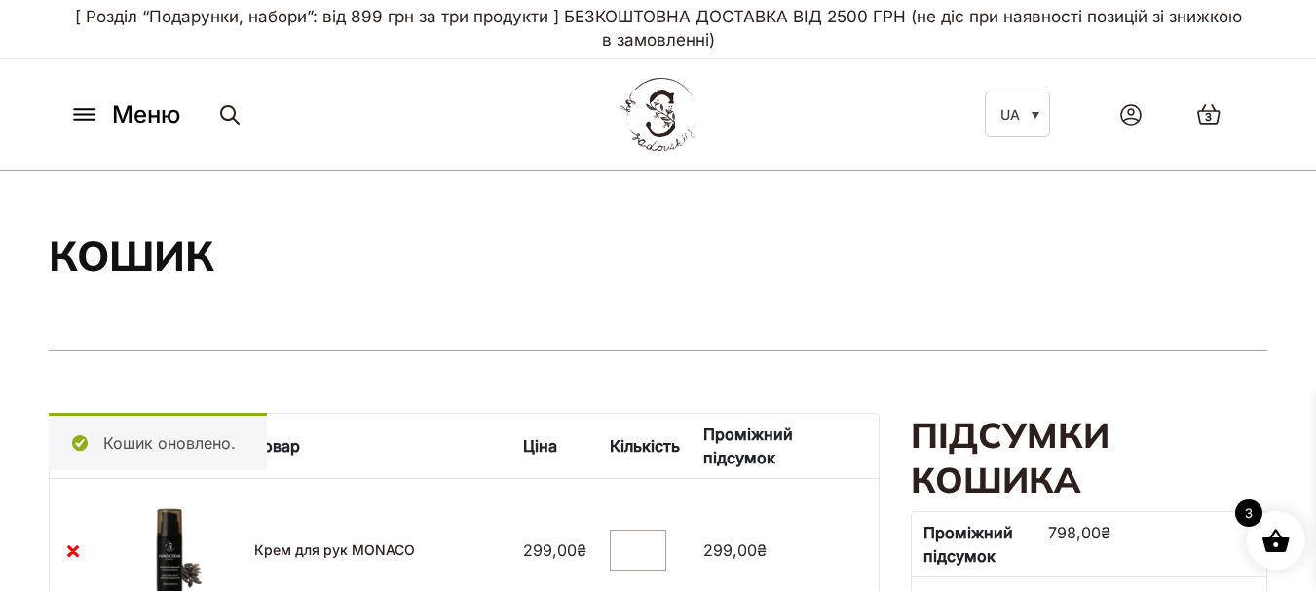
drag, startPoint x: 91, startPoint y: 112, endPoint x: 137, endPoint y: 112, distance: 46.8
click at [92, 112] on icon at bounding box center [84, 114] width 31 height 20
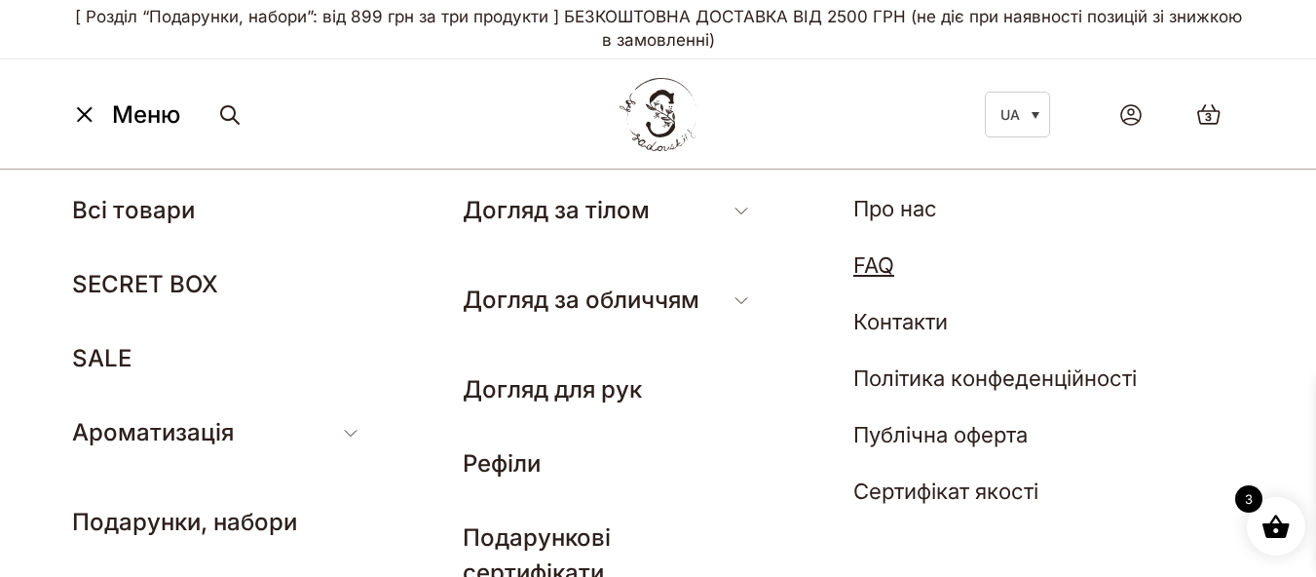
click at [873, 260] on link "FAQ" at bounding box center [873, 264] width 41 height 25
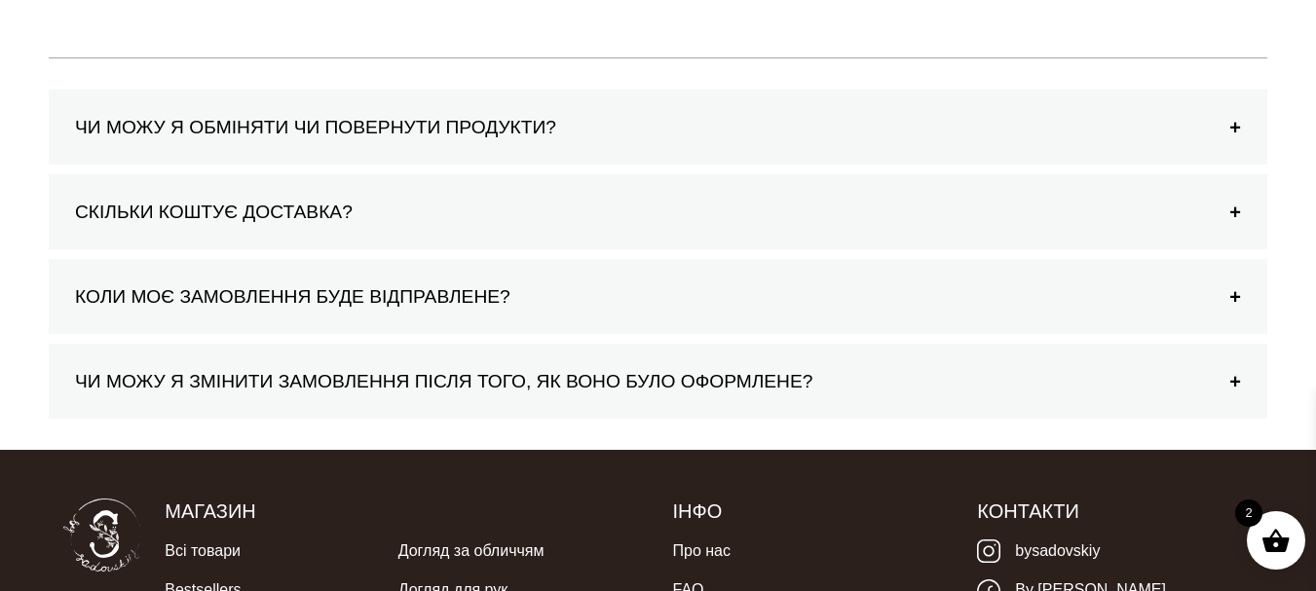
scroll to position [390, 0]
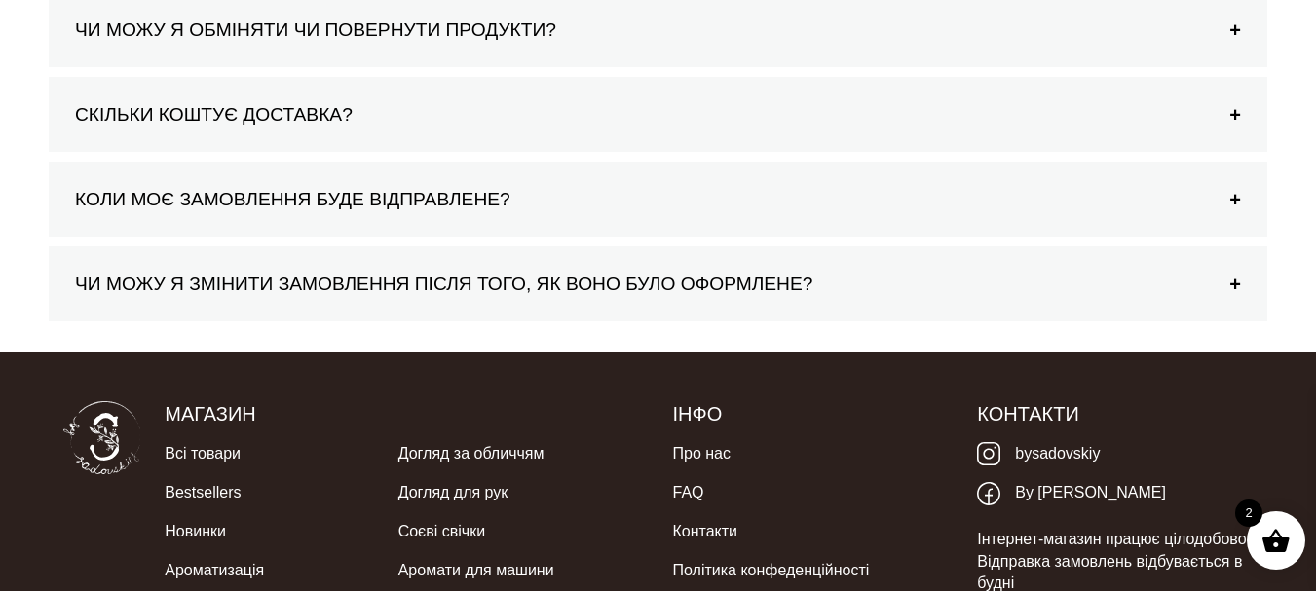
click at [1233, 281] on div "ЧИ МОЖУ Я ЗМІНИТИ ЗАМОВЛЕННЯ ПІСЛЯ ТОГО, ЯК ВОНО БУЛО ОФОРМЛЕНЕ?" at bounding box center [657, 284] width 1179 height 36
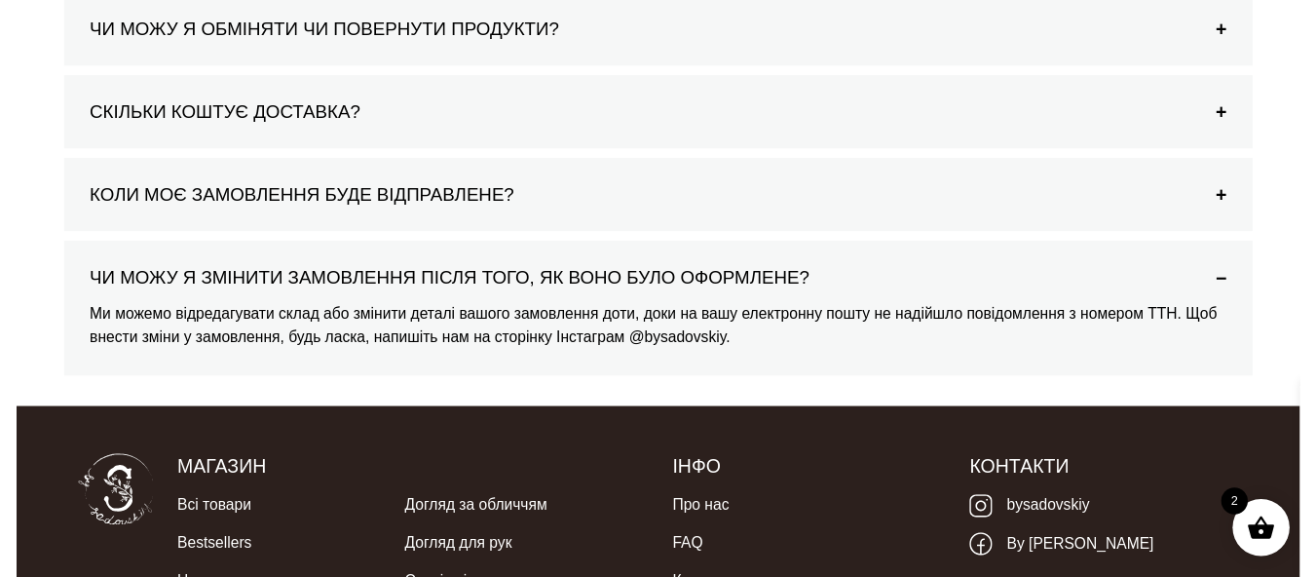
scroll to position [0, 0]
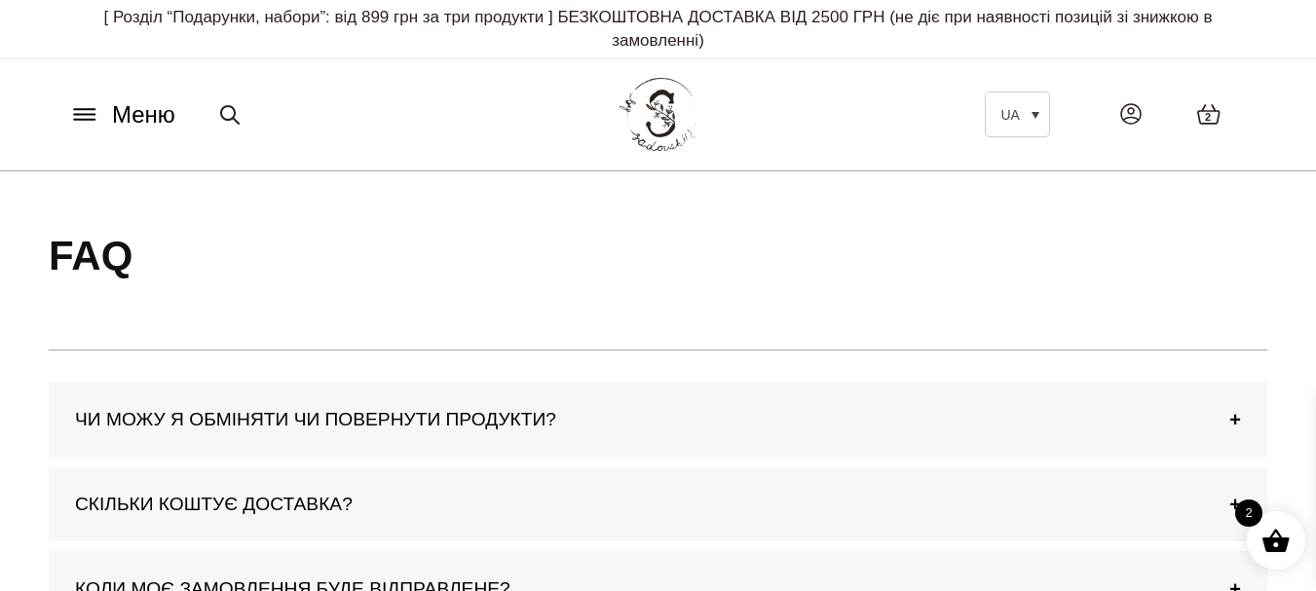
click at [81, 109] on icon at bounding box center [84, 109] width 20 height 0
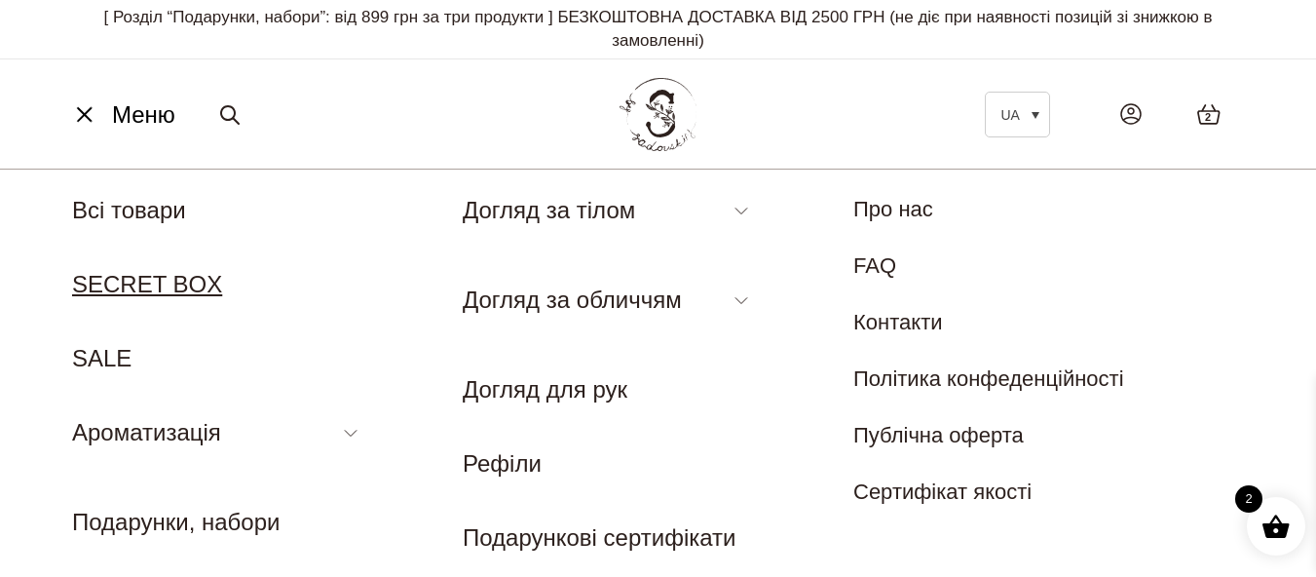
click at [165, 274] on link "SECRET BOX" at bounding box center [147, 284] width 150 height 26
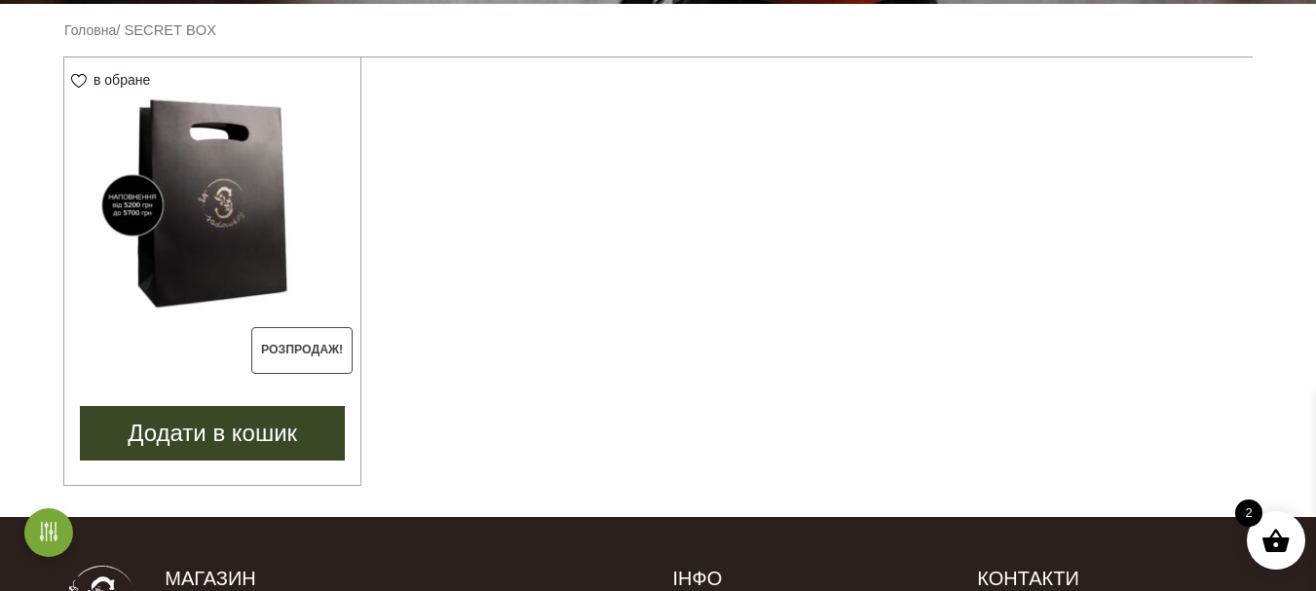
scroll to position [249, 0]
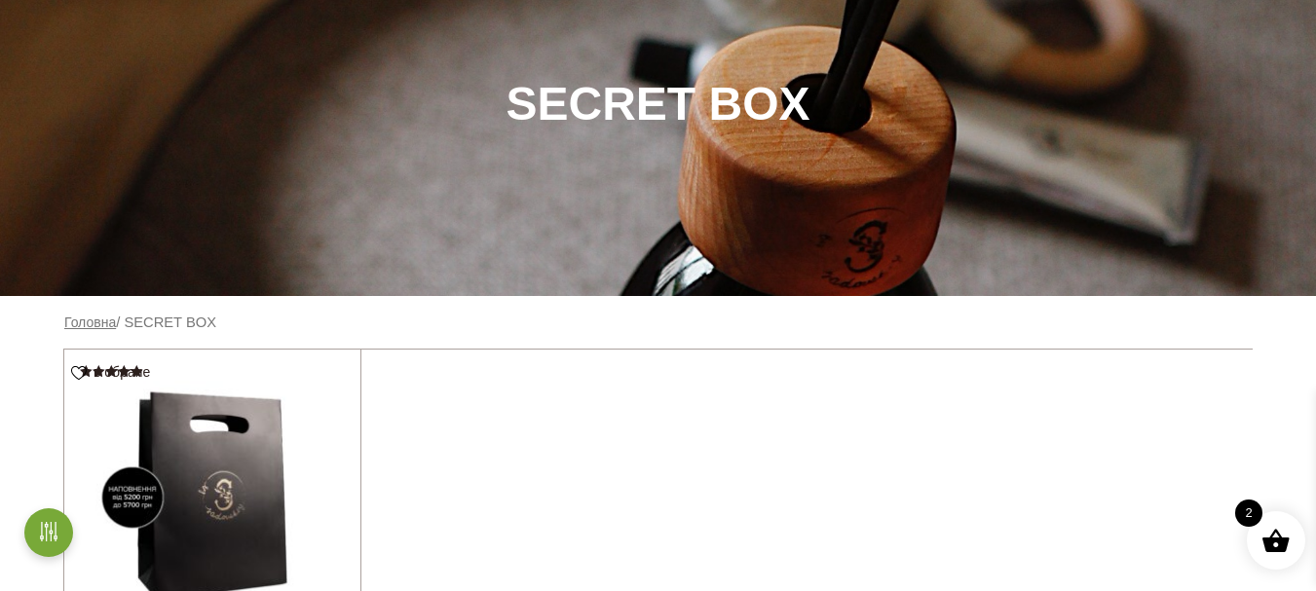
click at [90, 320] on link "Головна" at bounding box center [90, 323] width 52 height 16
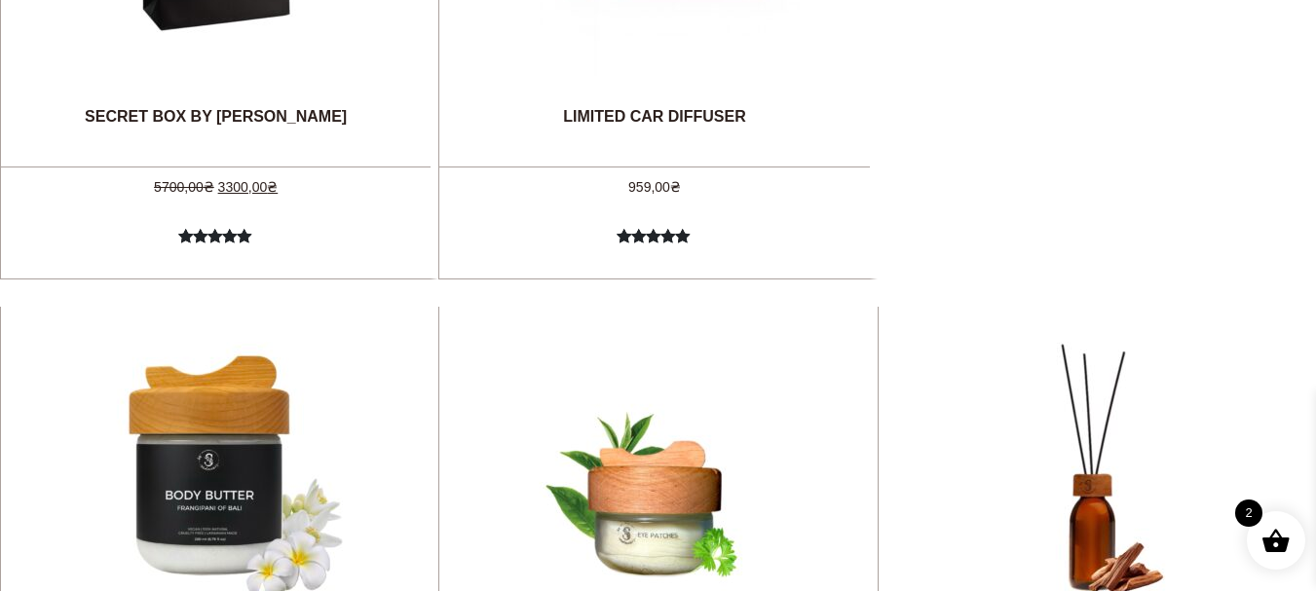
scroll to position [877, 0]
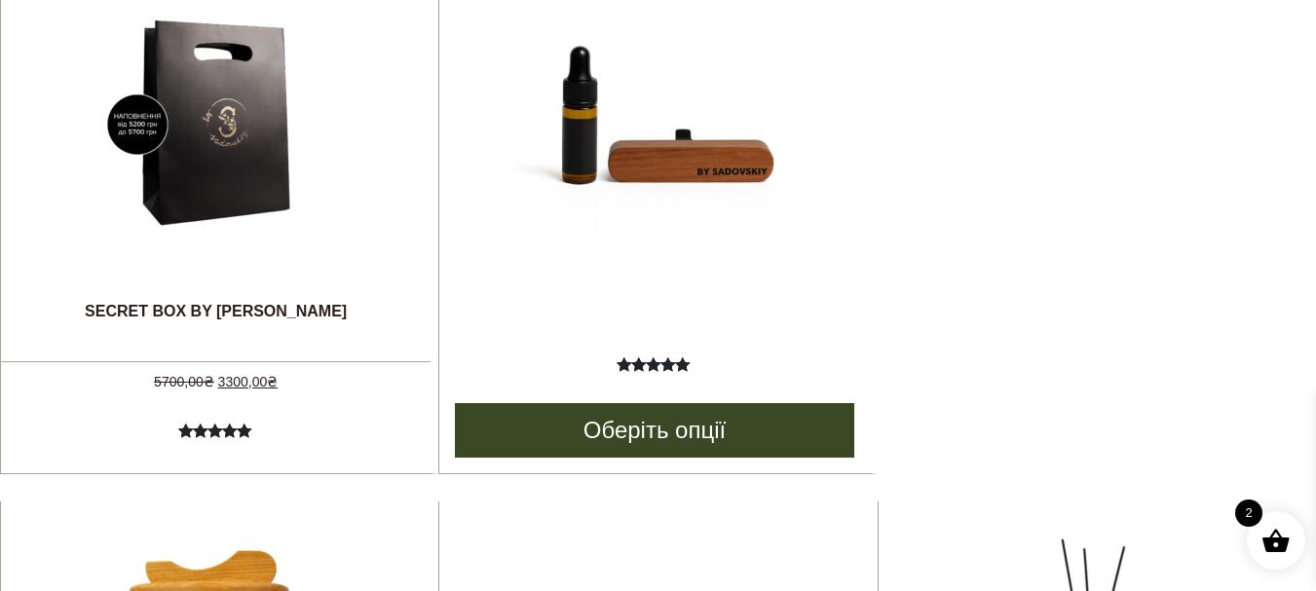
click at [715, 151] on img at bounding box center [654, 125] width 292 height 292
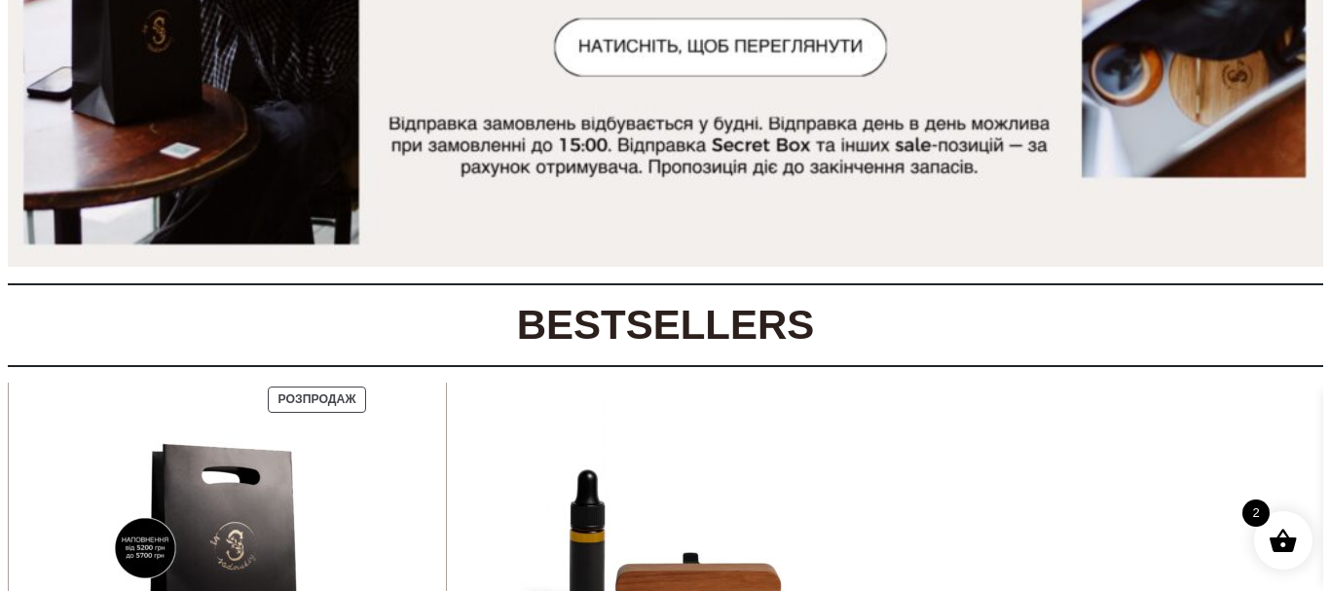
scroll to position [0, 0]
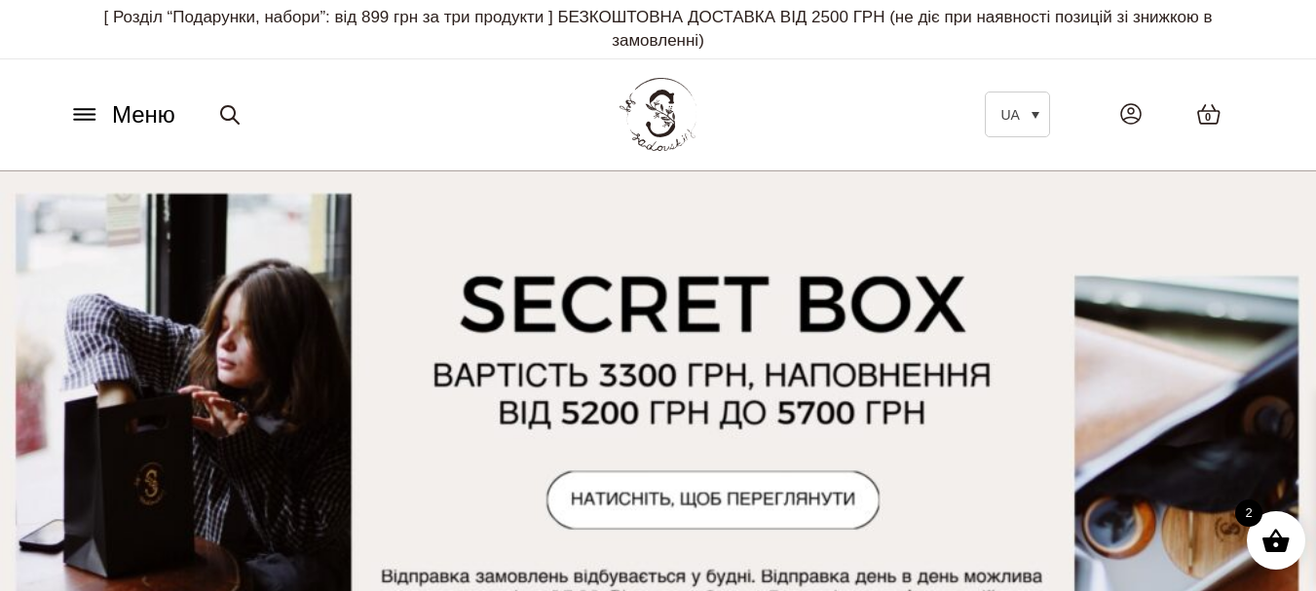
click at [1210, 110] on span "0" at bounding box center [1208, 117] width 6 height 17
click at [1273, 533] on span at bounding box center [1275, 540] width 29 height 29
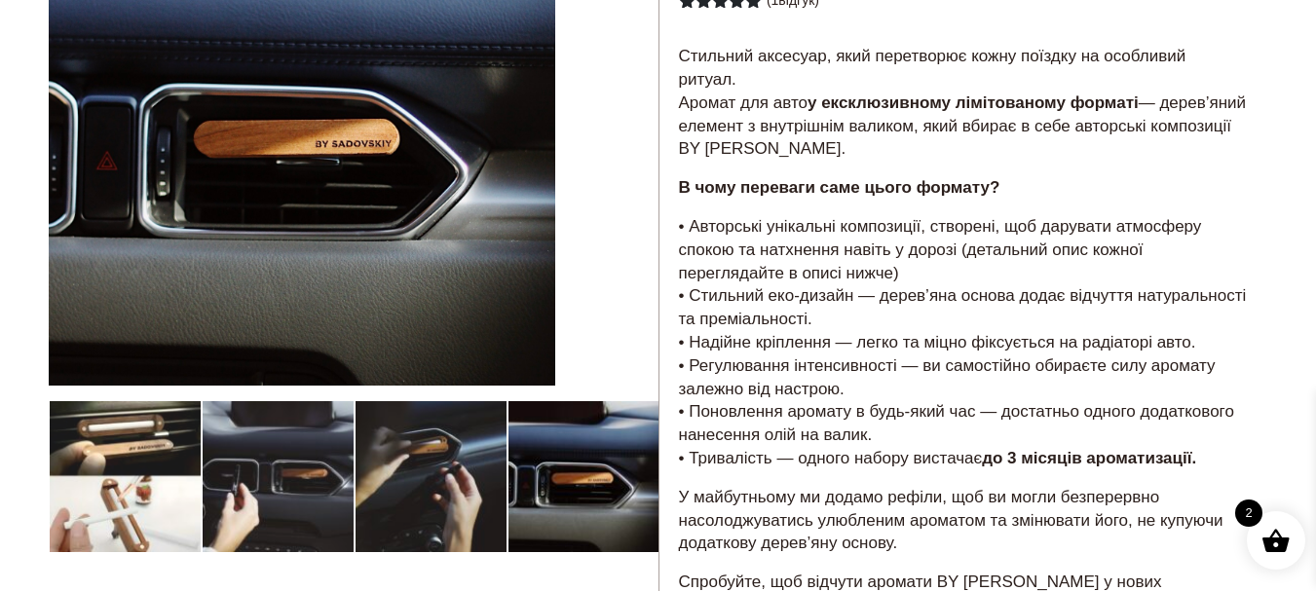
scroll to position [97, 0]
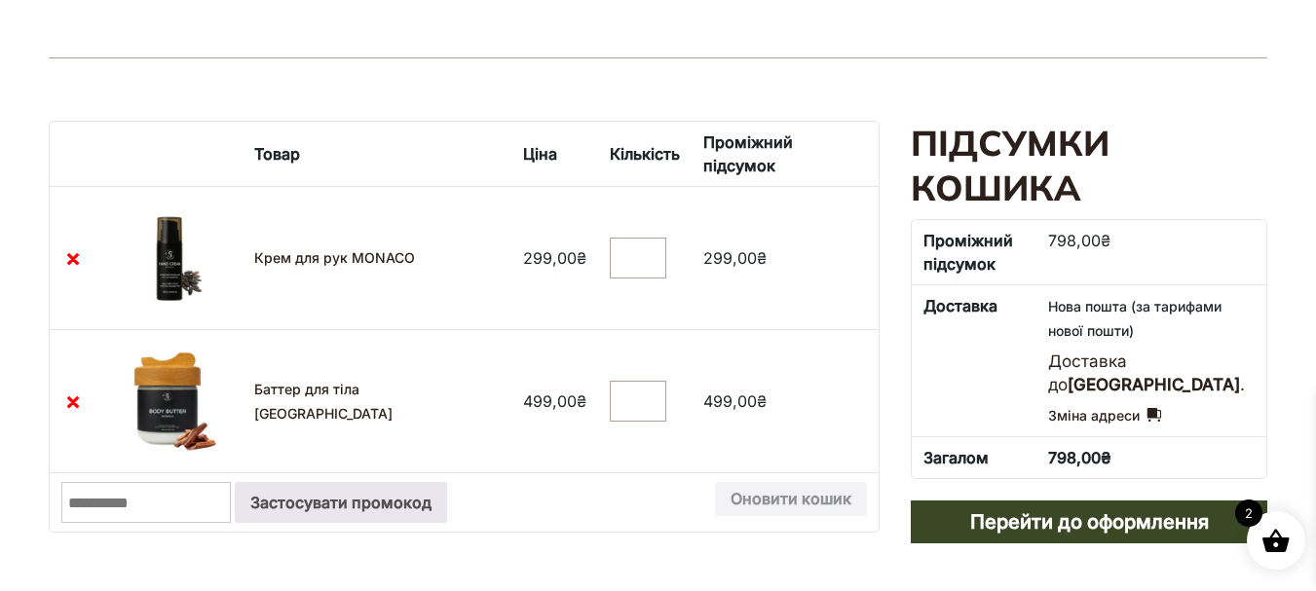
scroll to position [390, 0]
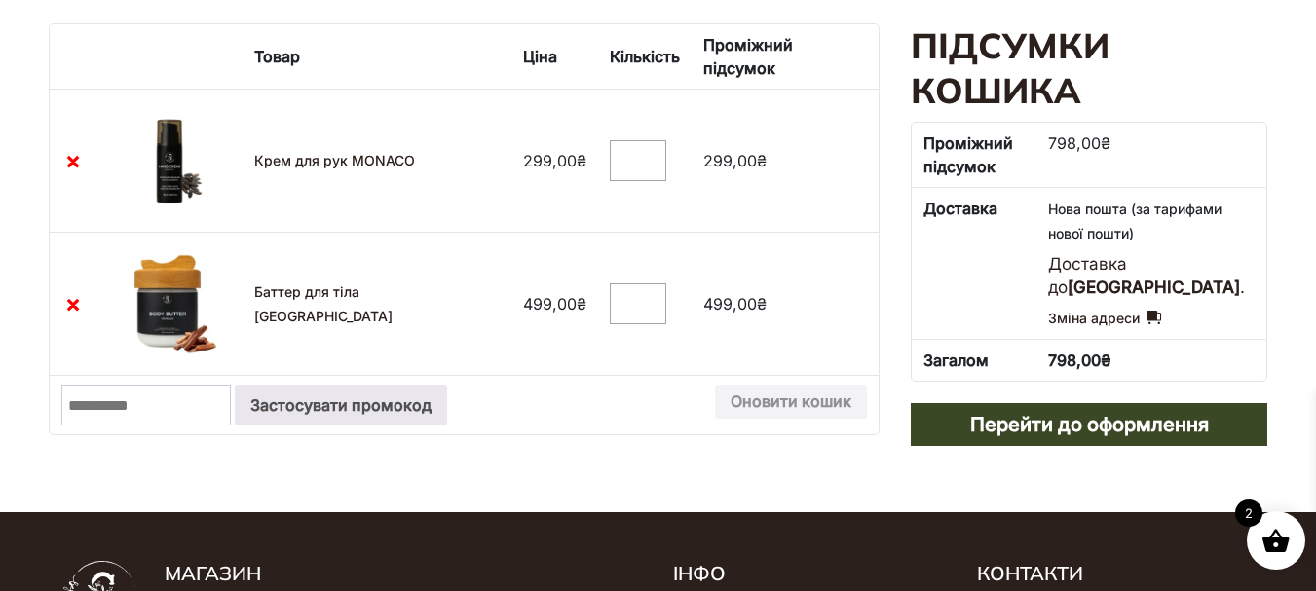
type input "*"
click at [631, 140] on input "*" at bounding box center [638, 160] width 56 height 41
click at [796, 385] on button "Оновити кошик" at bounding box center [791, 402] width 152 height 35
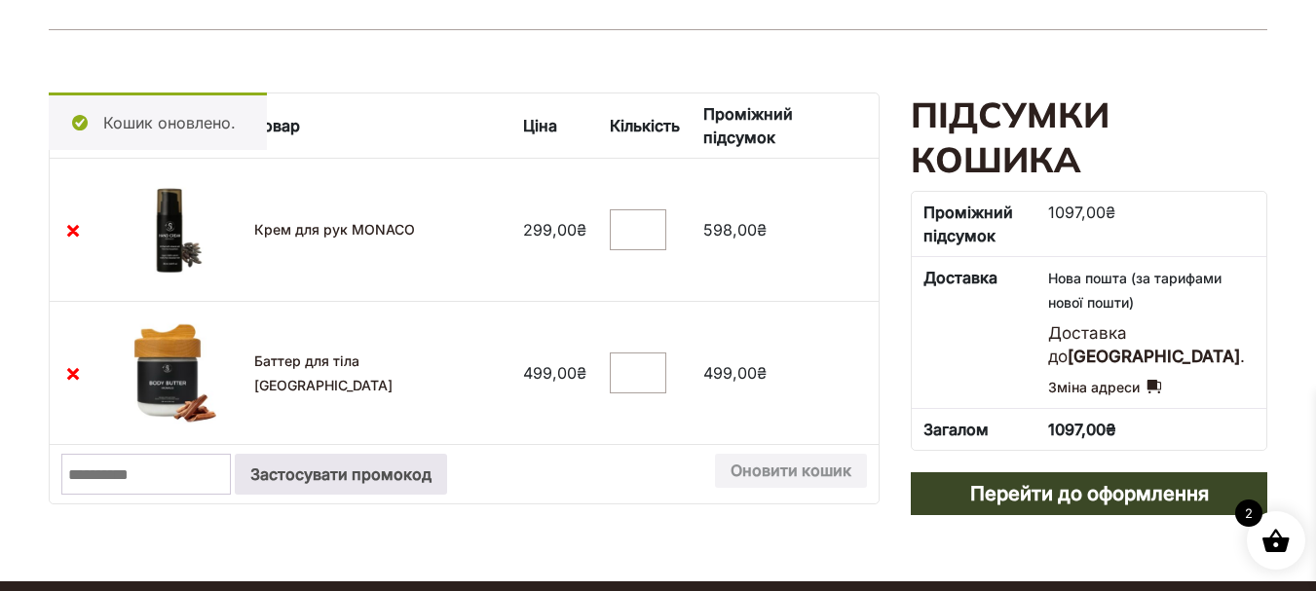
scroll to position [316, 0]
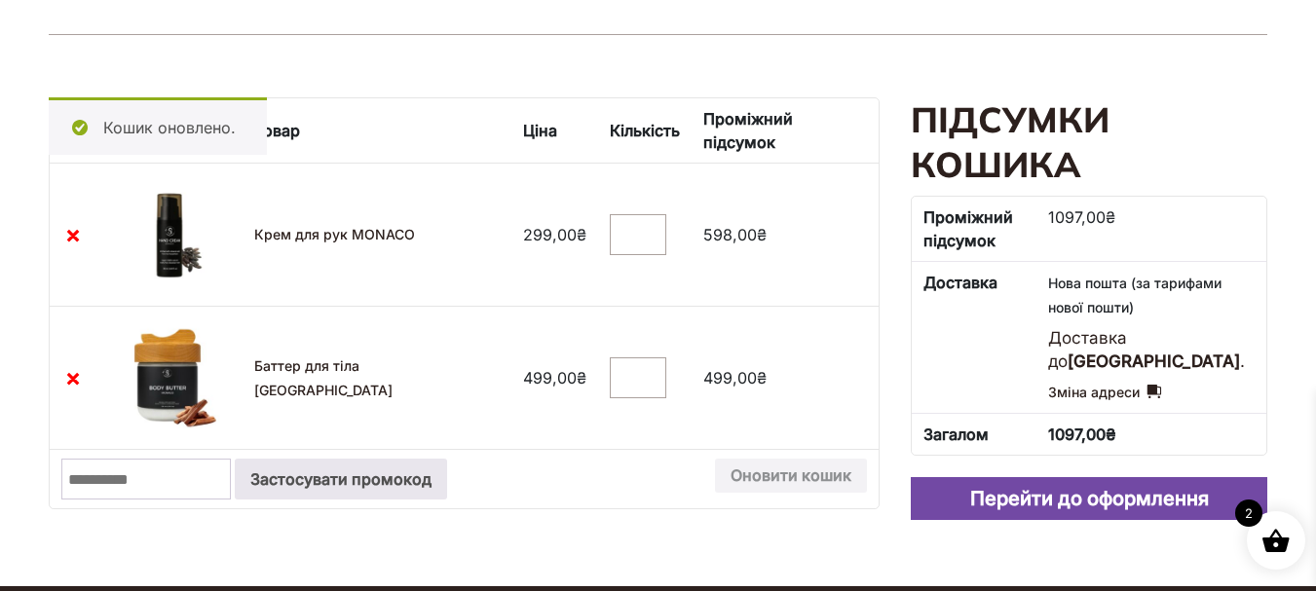
drag, startPoint x: 1125, startPoint y: 496, endPoint x: 1137, endPoint y: 489, distance: 13.5
click at [1125, 495] on link "Перейти до оформлення" at bounding box center [1089, 498] width 356 height 43
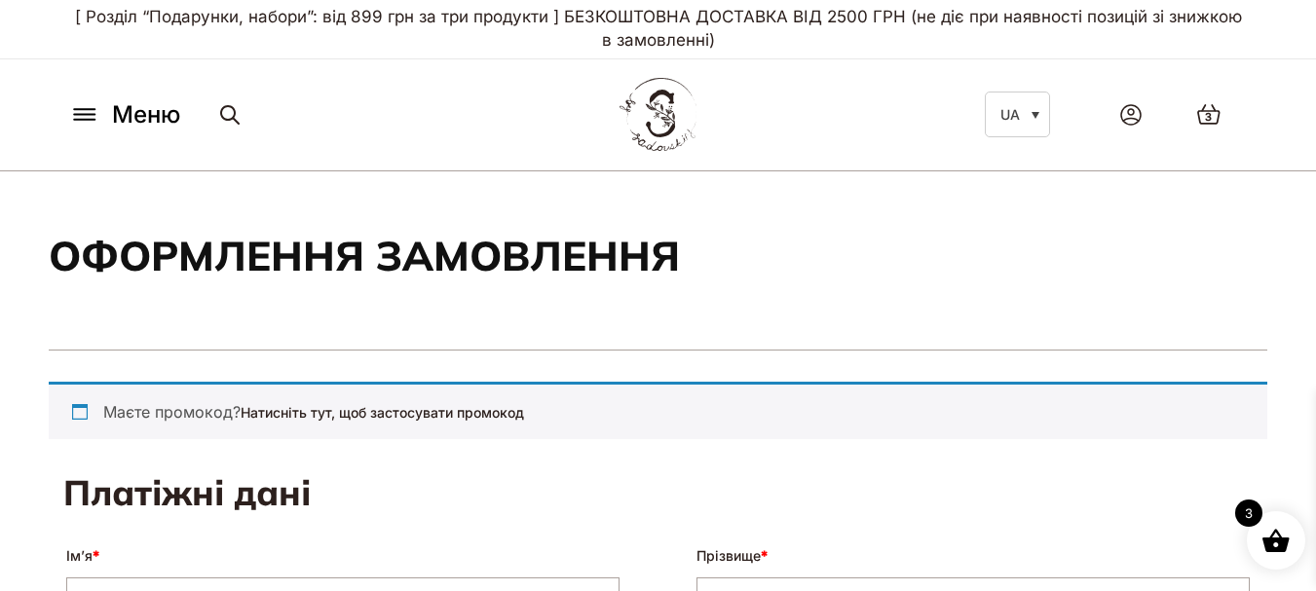
select select "****"
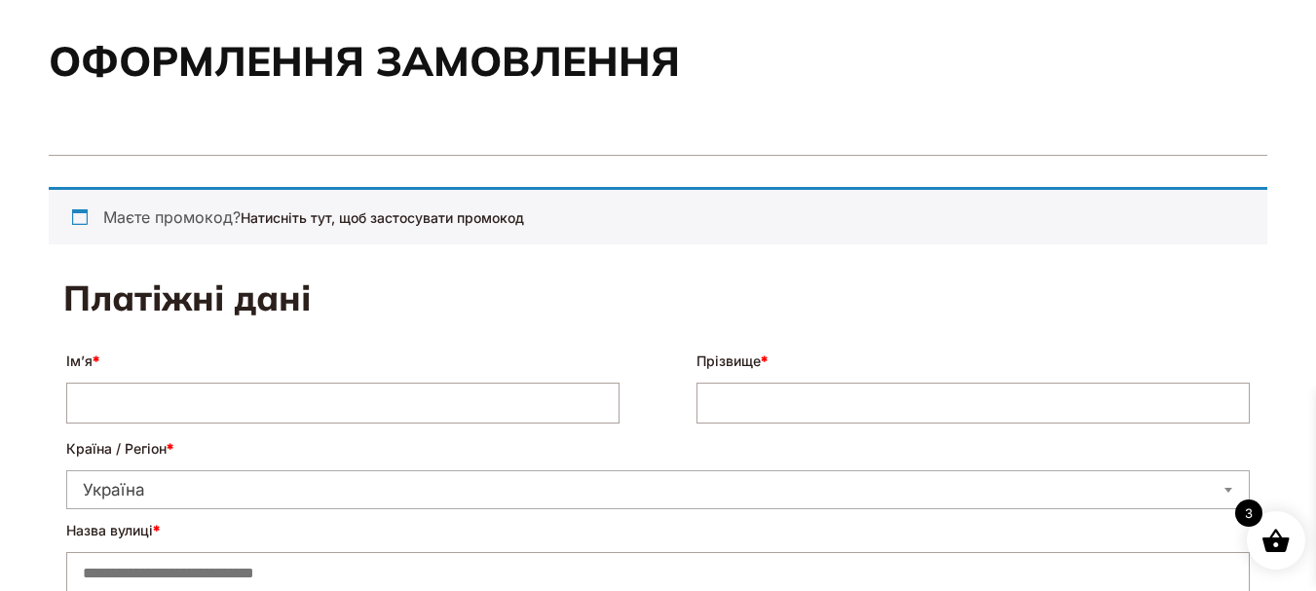
scroll to position [292, 0]
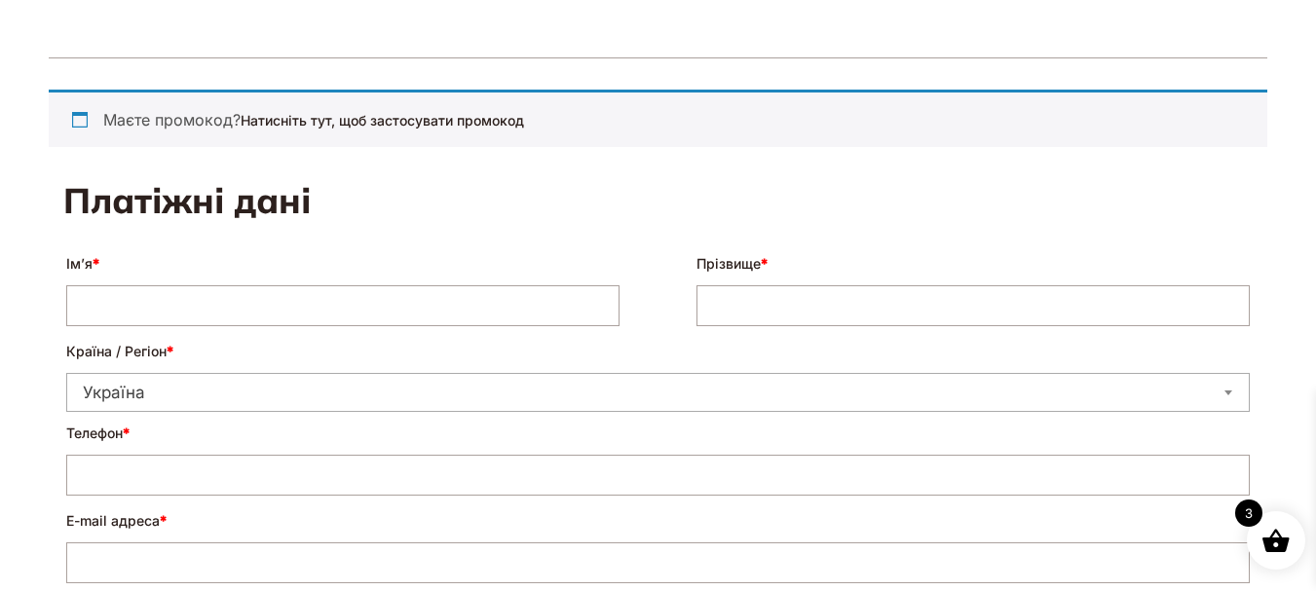
click at [193, 309] on input "Ім’я *" at bounding box center [342, 305] width 553 height 41
type input "******"
click at [733, 306] on input "Прізвище *" at bounding box center [972, 305] width 553 height 41
type input "*"
type input "*********"
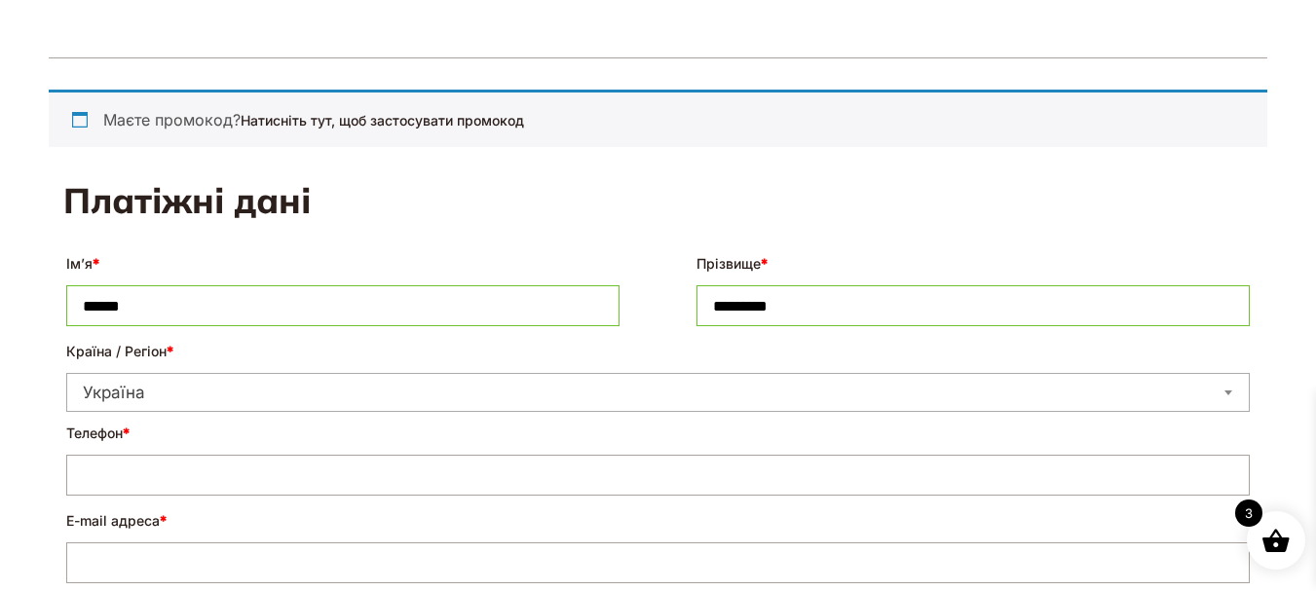
click at [184, 479] on input "Телефон *" at bounding box center [657, 475] width 1183 height 41
type input "**********"
click at [281, 565] on input "E-mail адреса *" at bounding box center [657, 563] width 1183 height 41
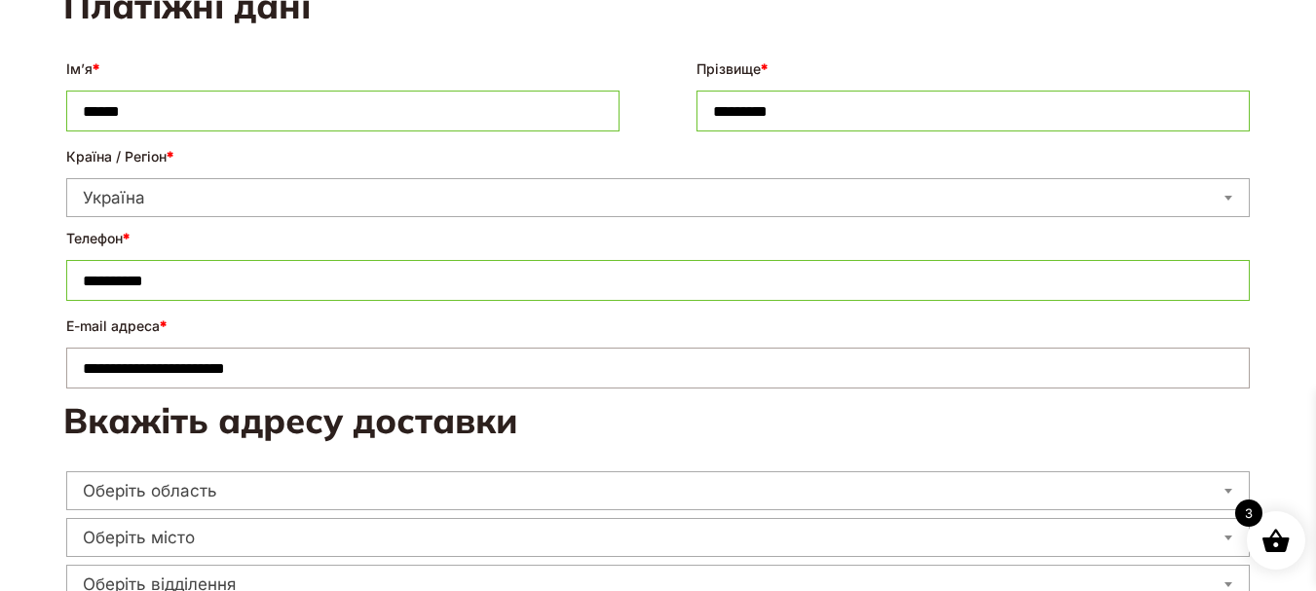
scroll to position [682, 0]
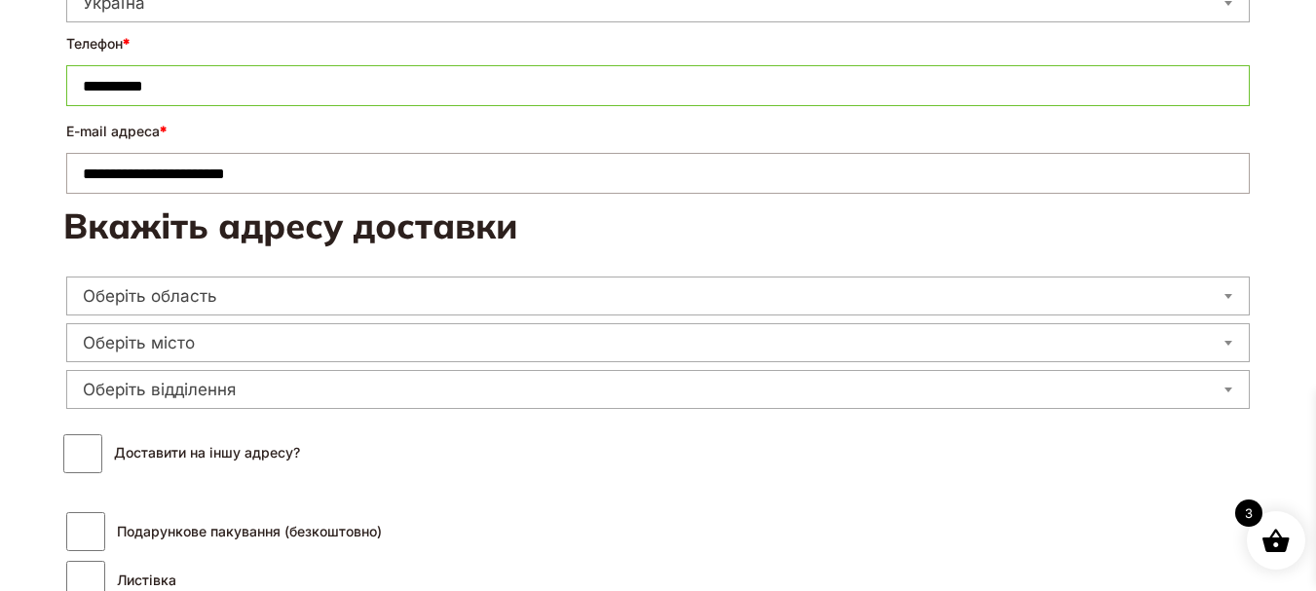
type input "**********"
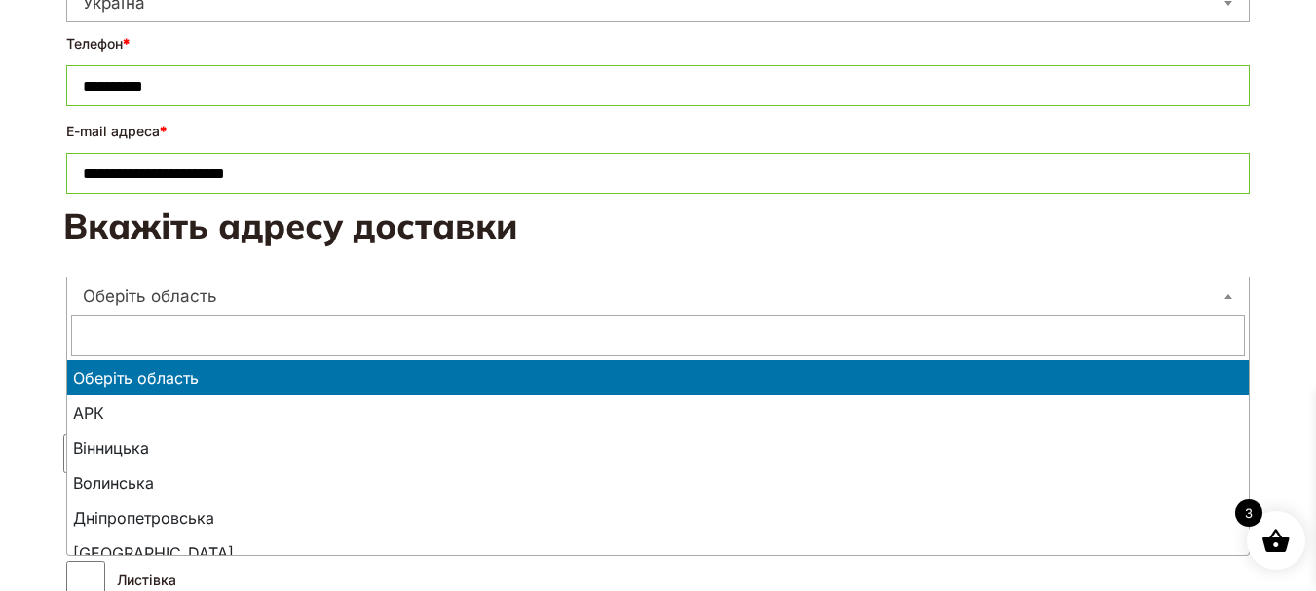
click at [1229, 285] on span at bounding box center [1227, 295] width 19 height 25
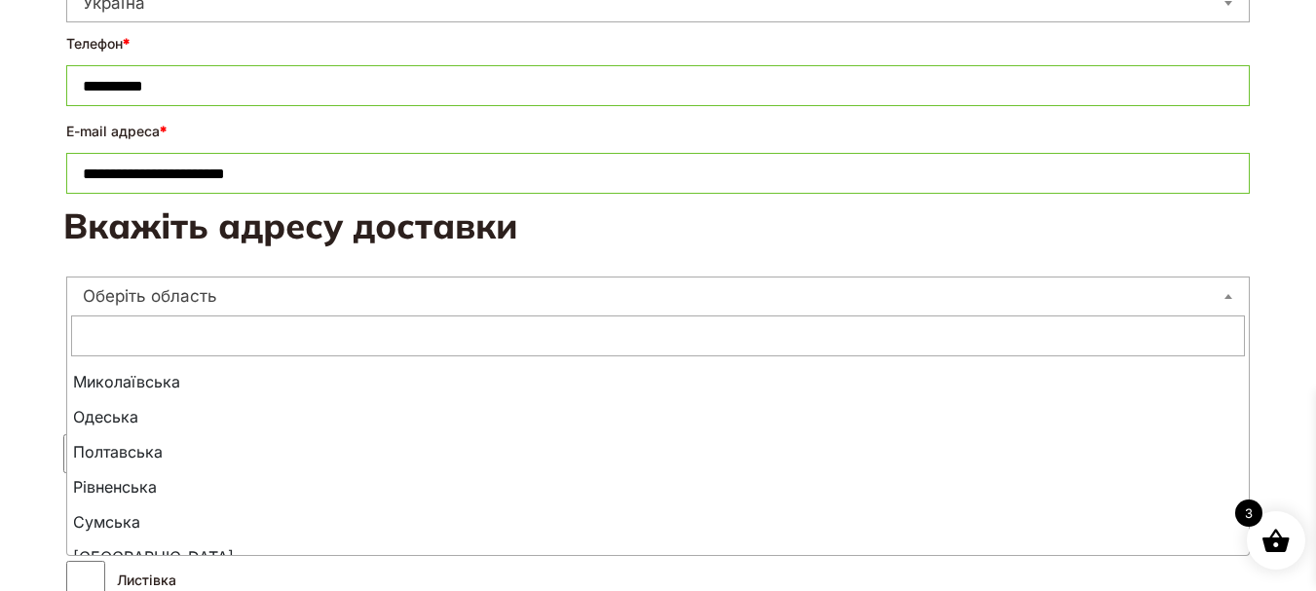
scroll to position [717, 0]
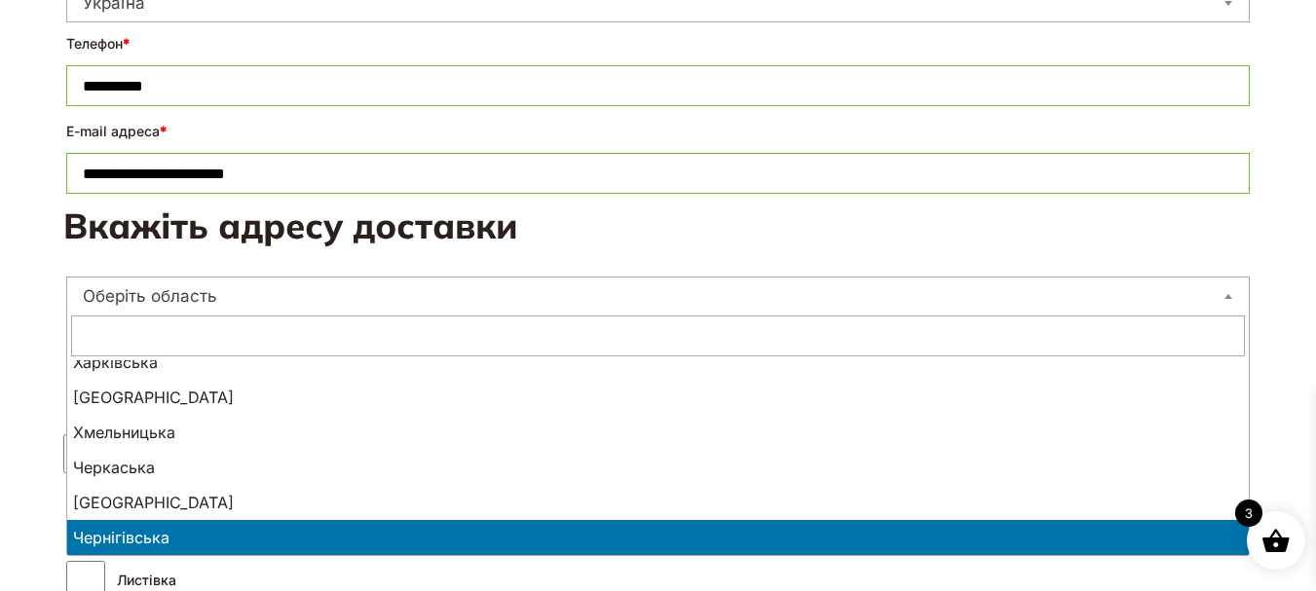
select select "**********"
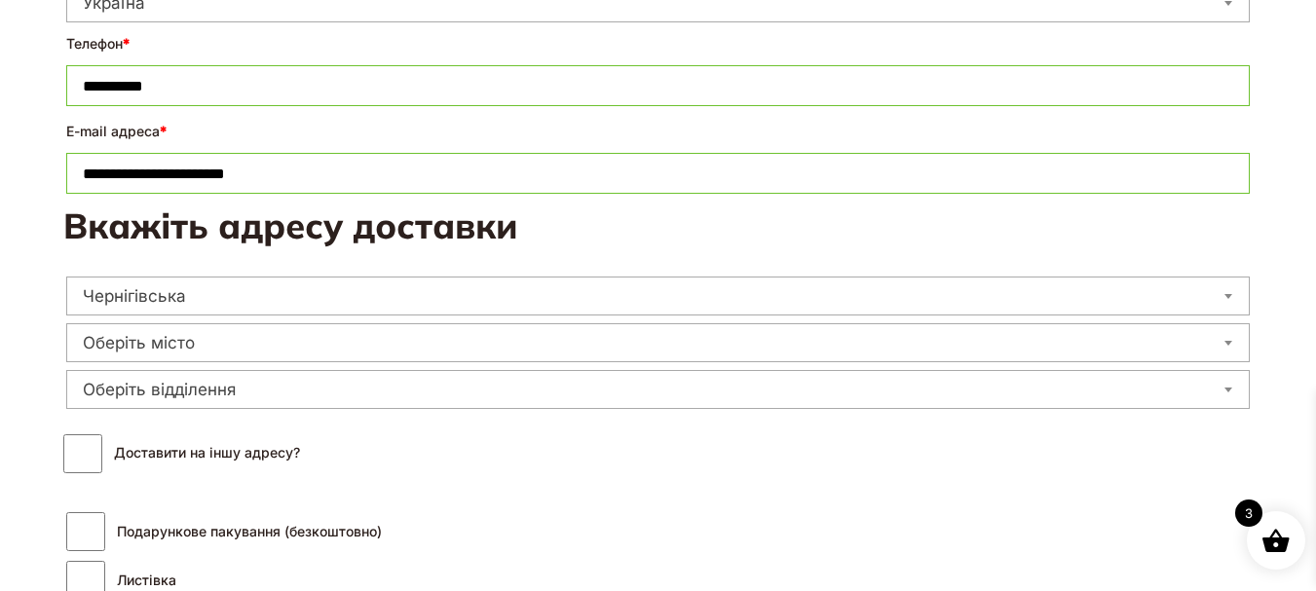
click at [1228, 334] on span at bounding box center [1227, 342] width 19 height 25
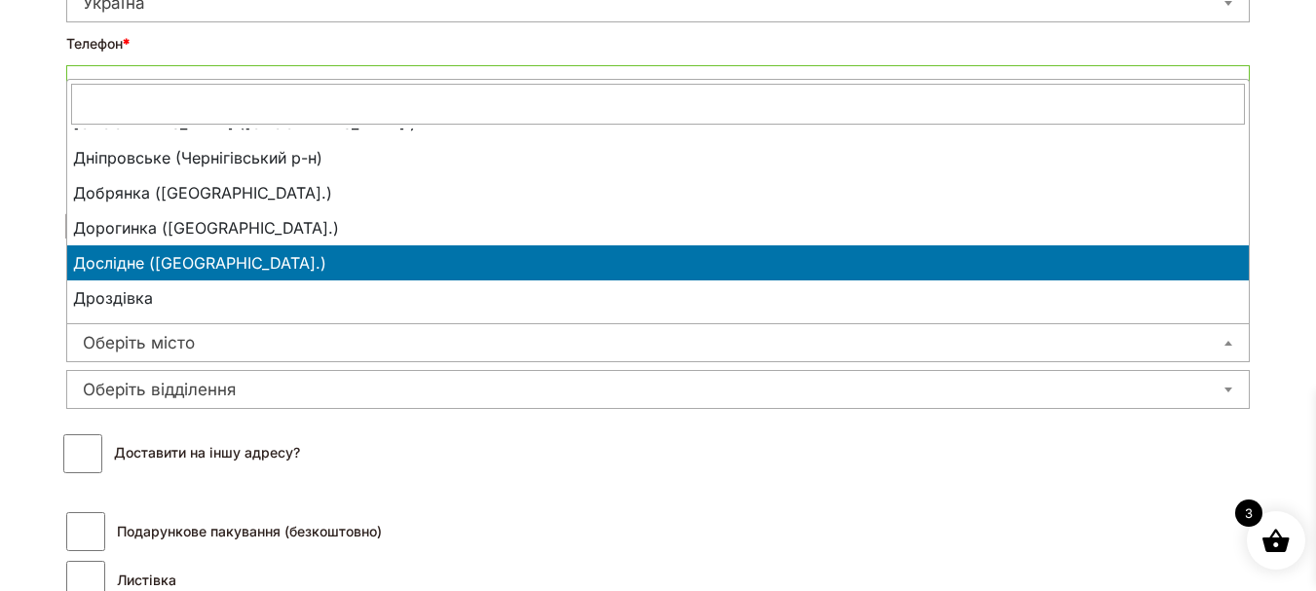
scroll to position [4091, 0]
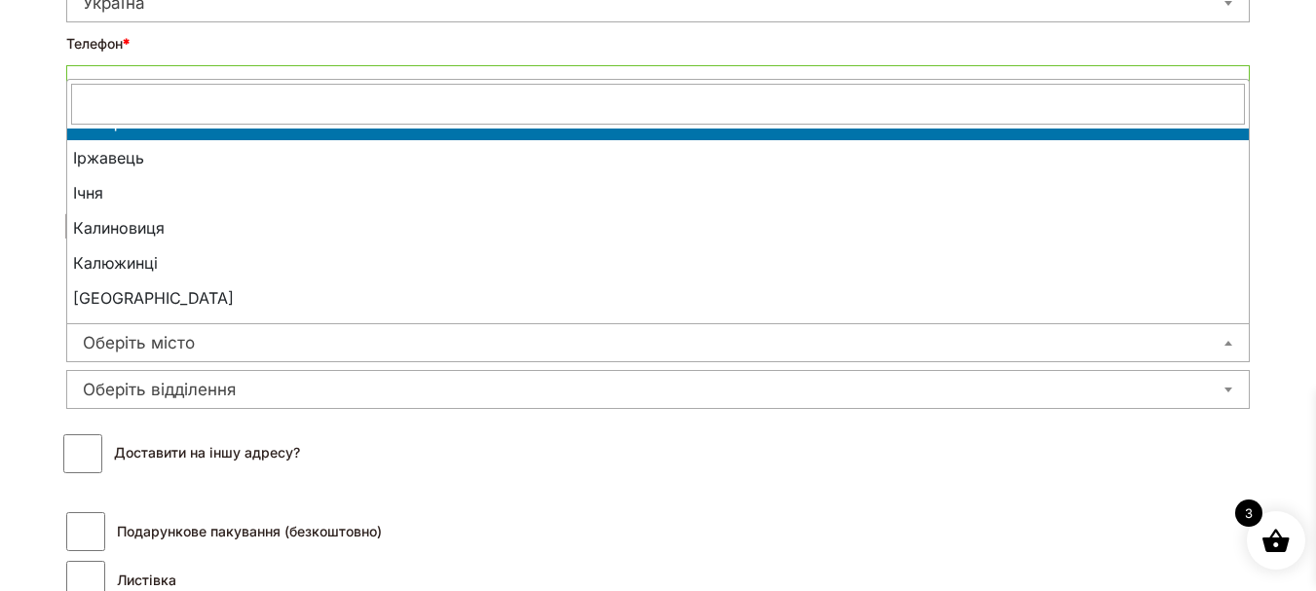
click at [291, 102] on input "text" at bounding box center [658, 104] width 1174 height 41
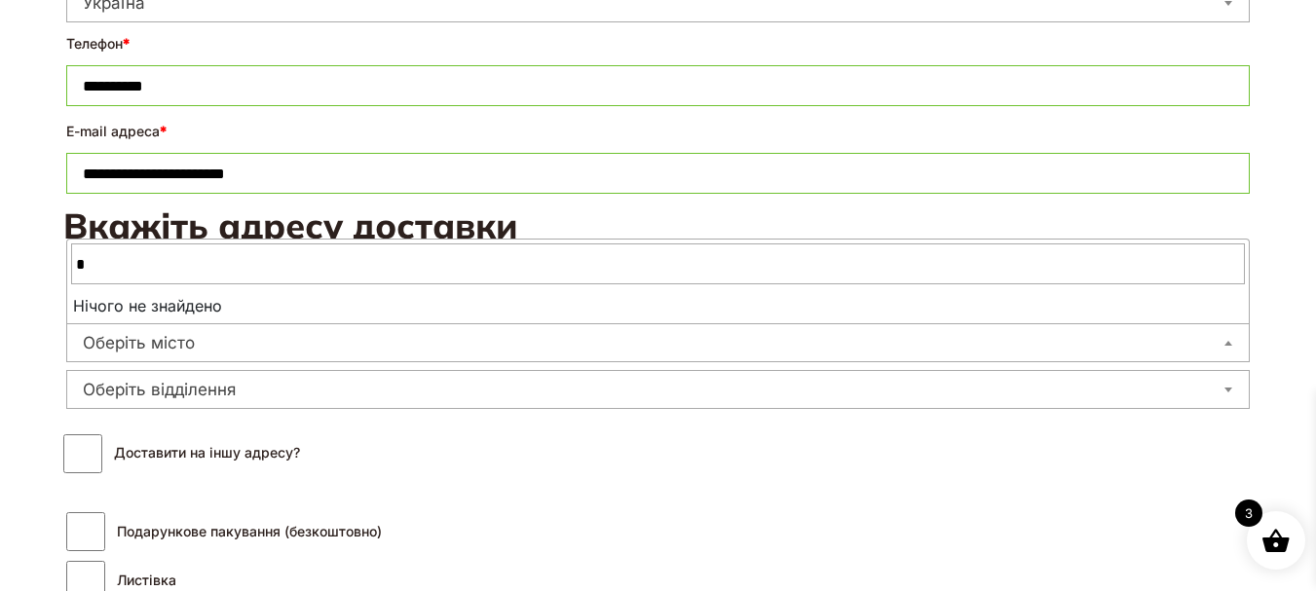
scroll to position [0, 0]
type input "*"
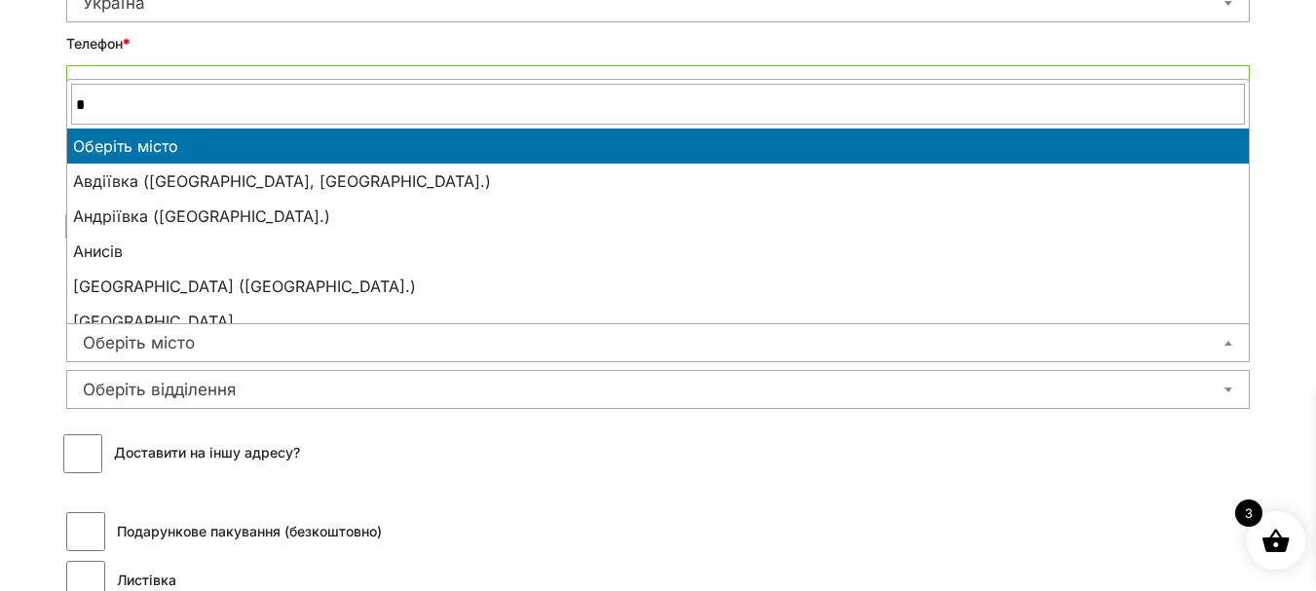
type input "*"
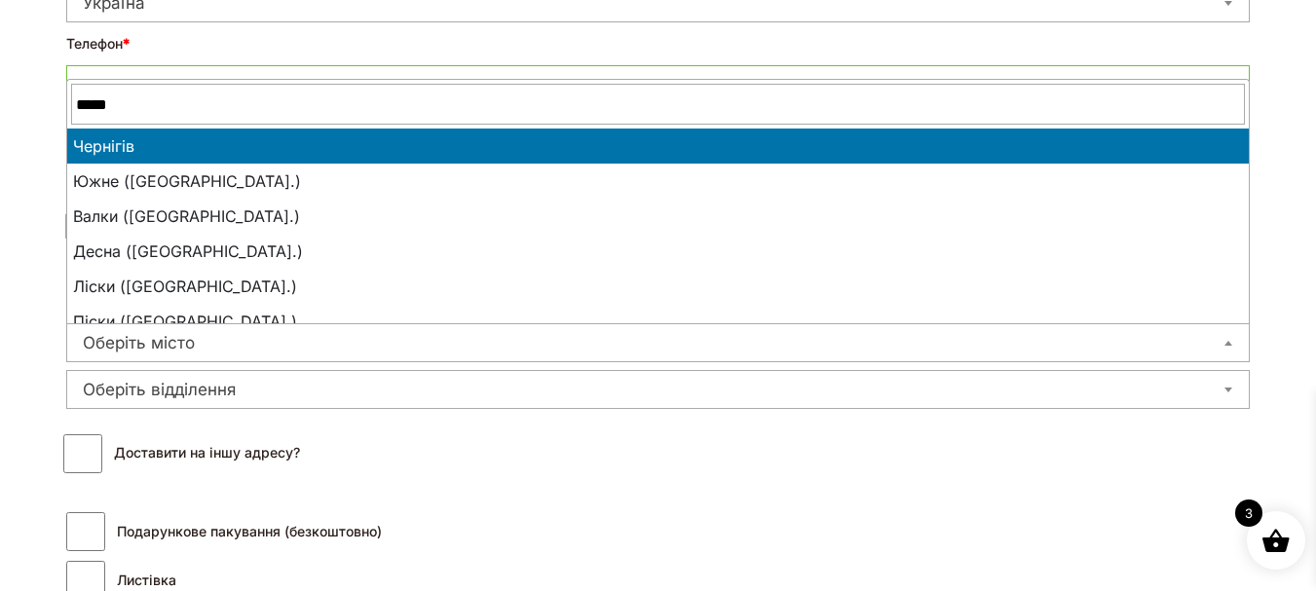
type input "*****"
select select "**********"
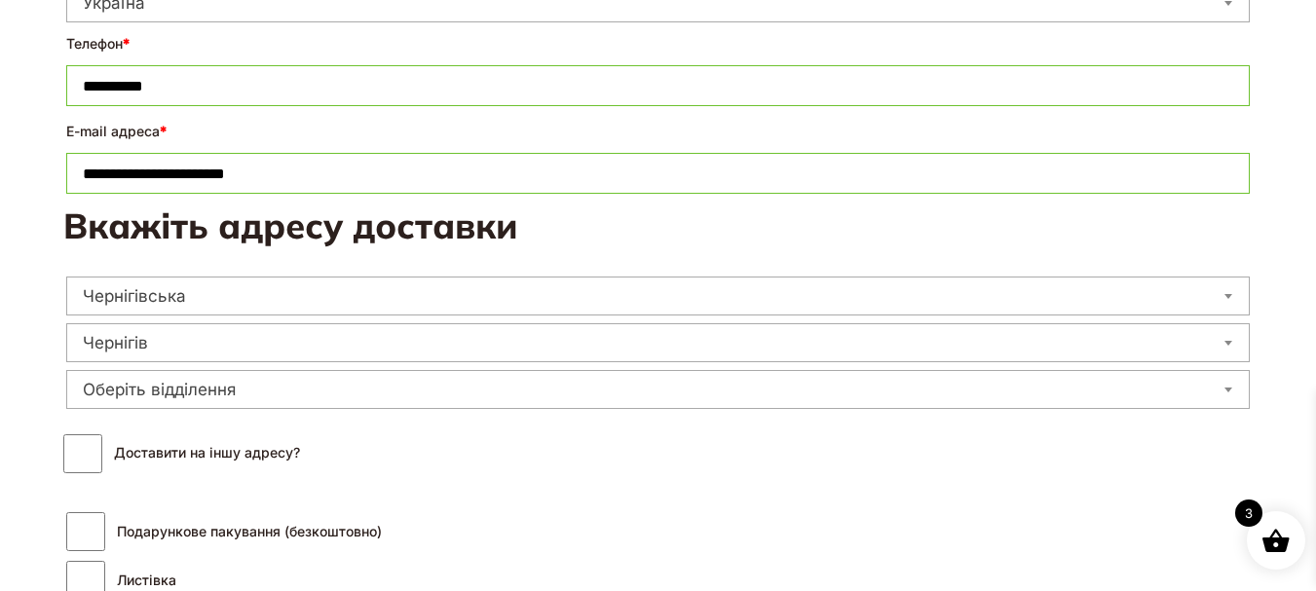
scroll to position [779, 0]
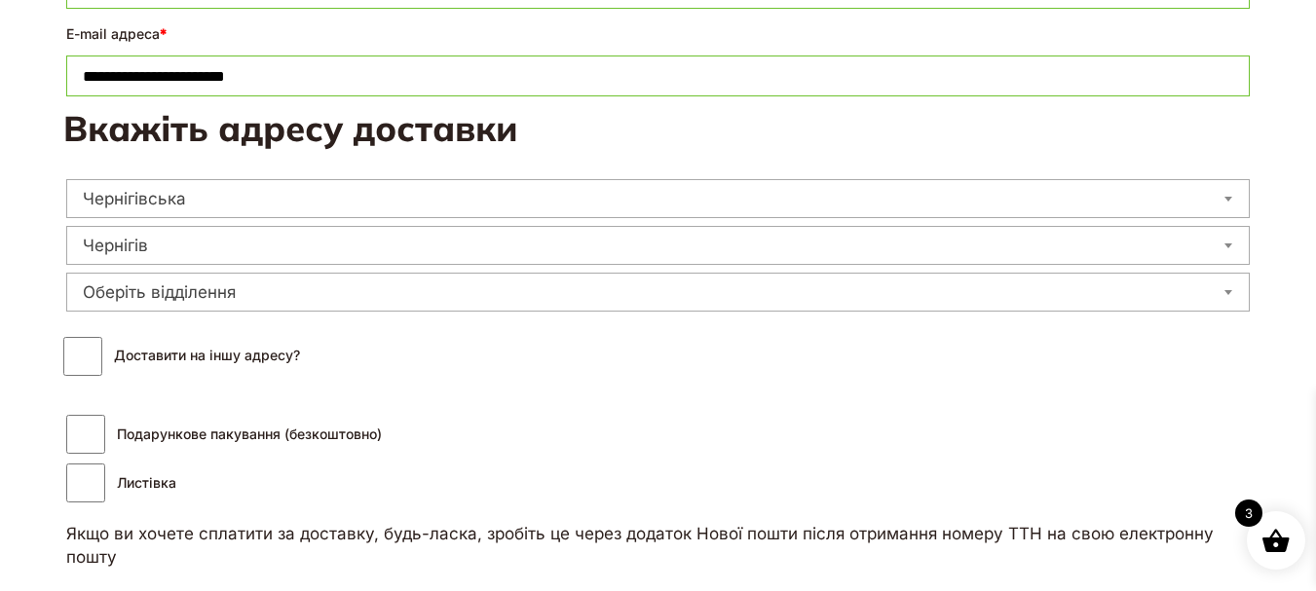
click at [1218, 291] on span "Оберіть відділення" at bounding box center [657, 292] width 1183 height 39
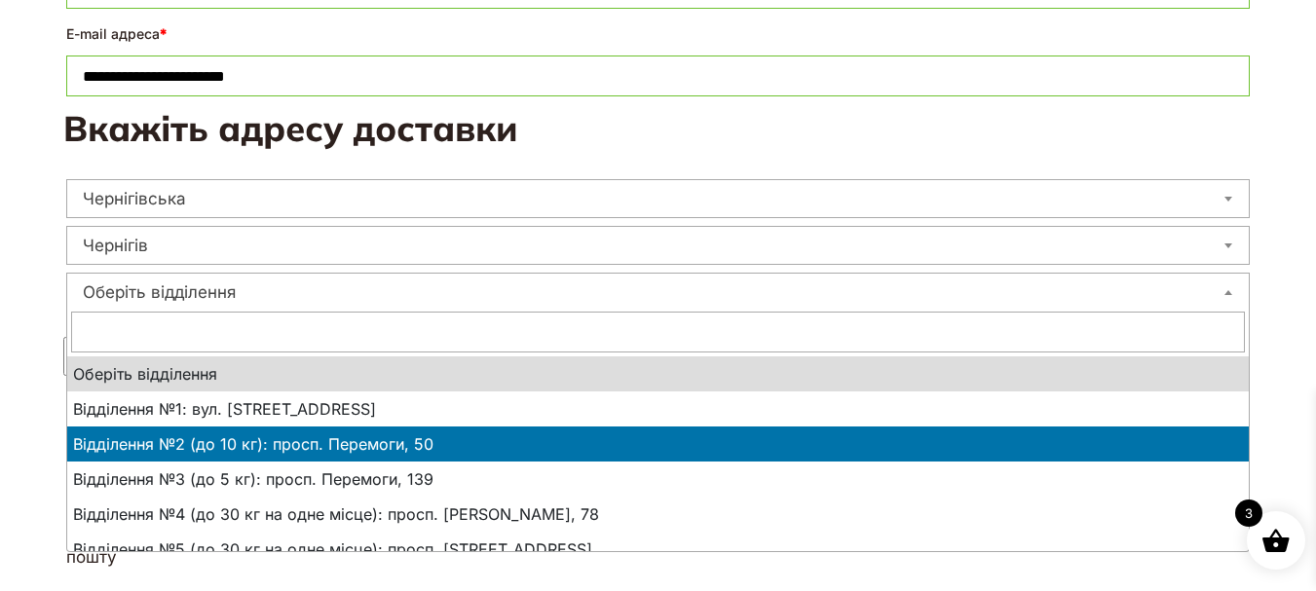
select select "**********"
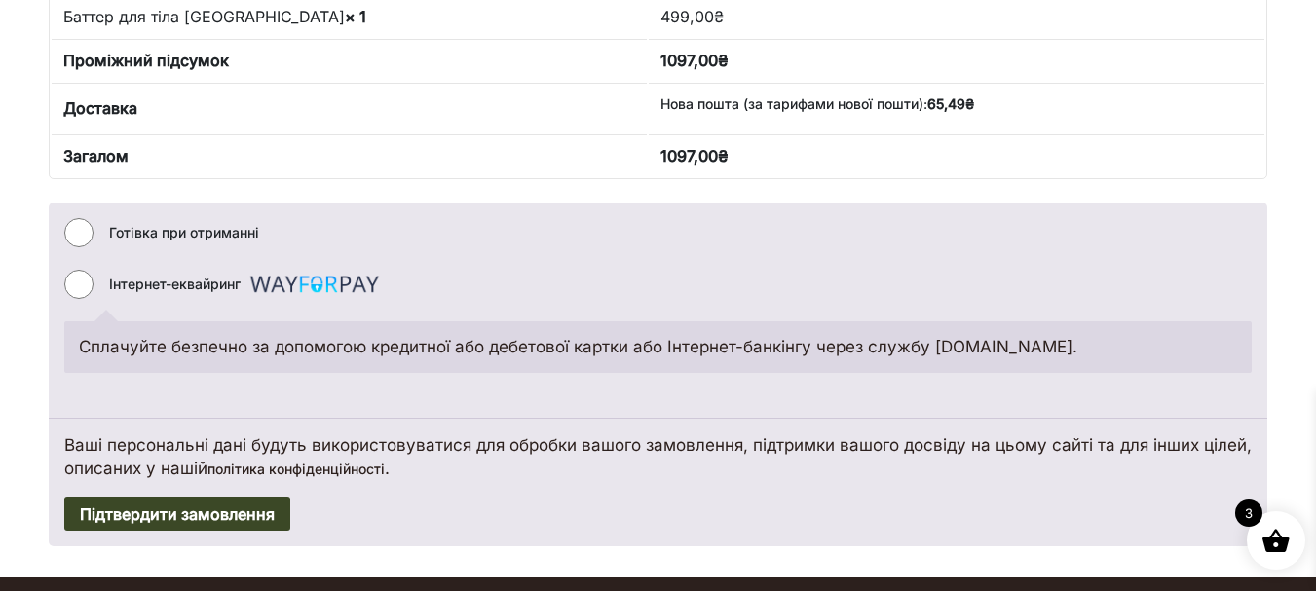
scroll to position [1364, 0]
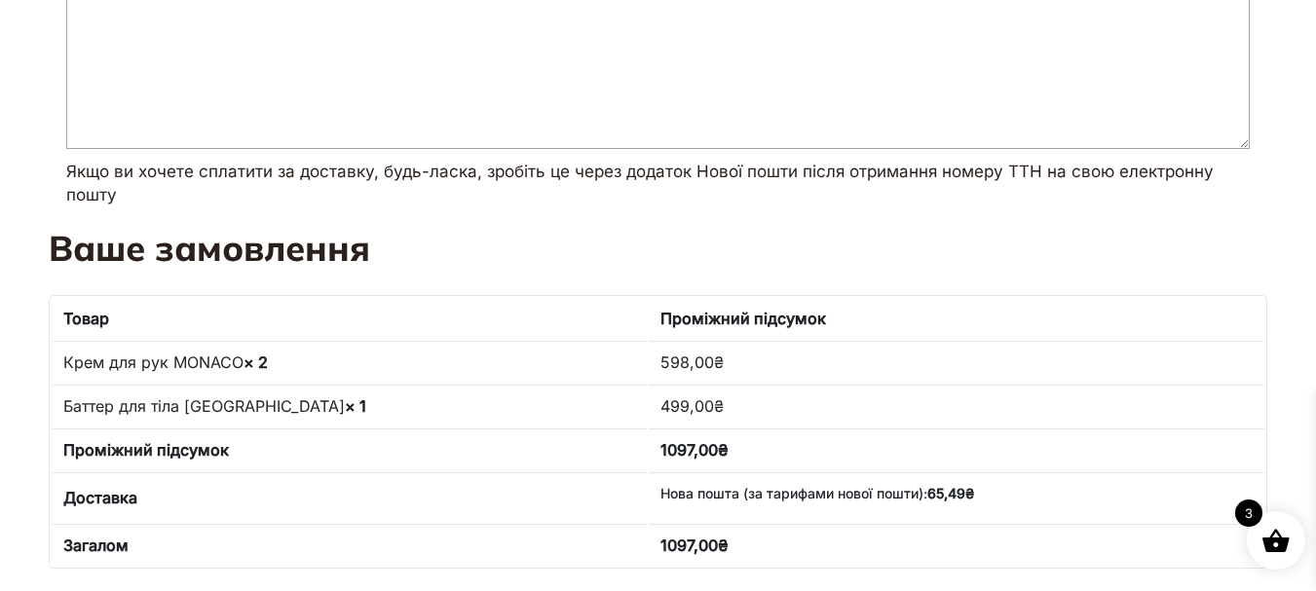
click at [127, 47] on textarea "Листівка (необов'язково)" at bounding box center [657, 61] width 1183 height 175
paste textarea "**********"
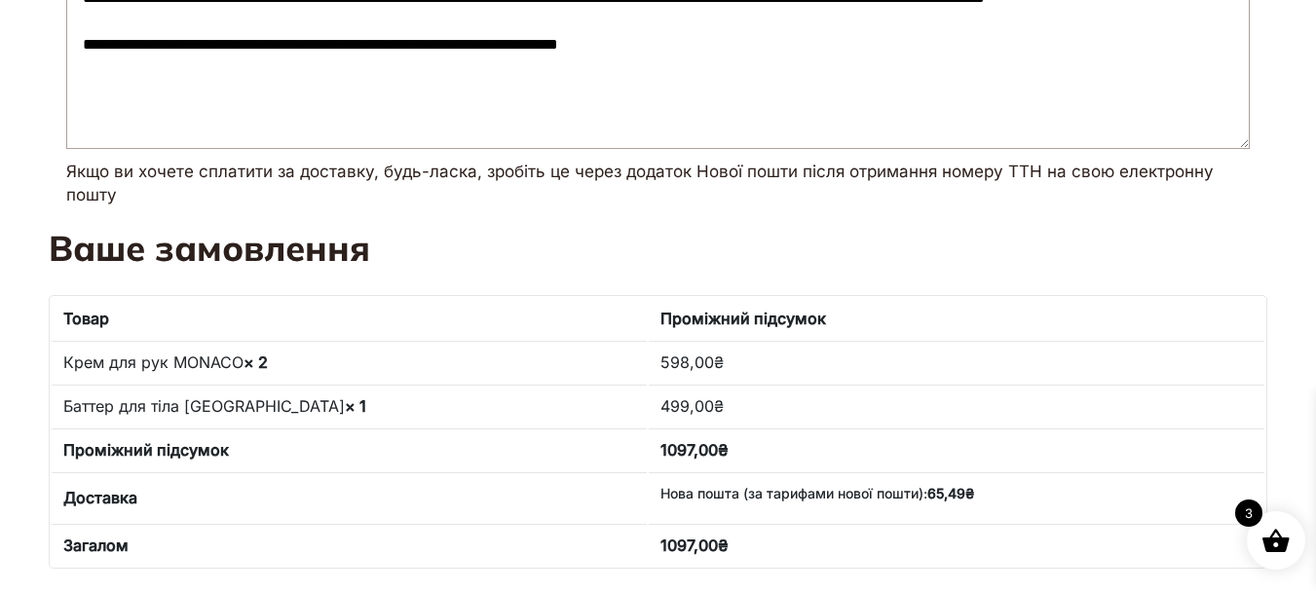
scroll to position [1071, 0]
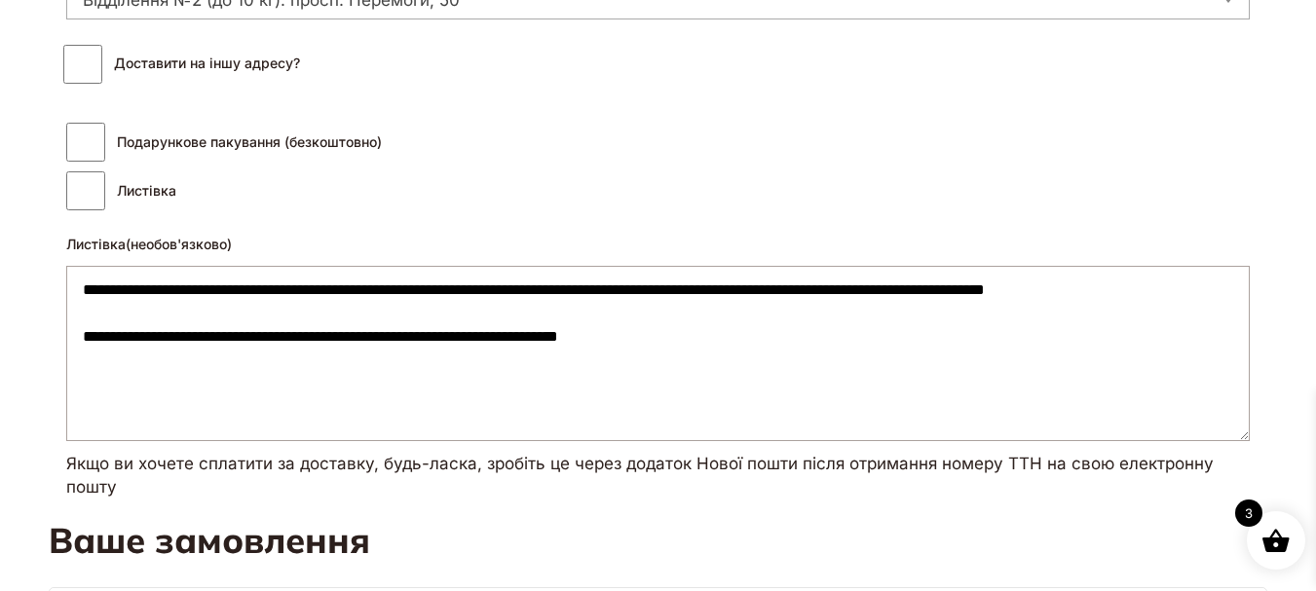
click at [210, 321] on textarea "**********" at bounding box center [657, 353] width 1183 height 175
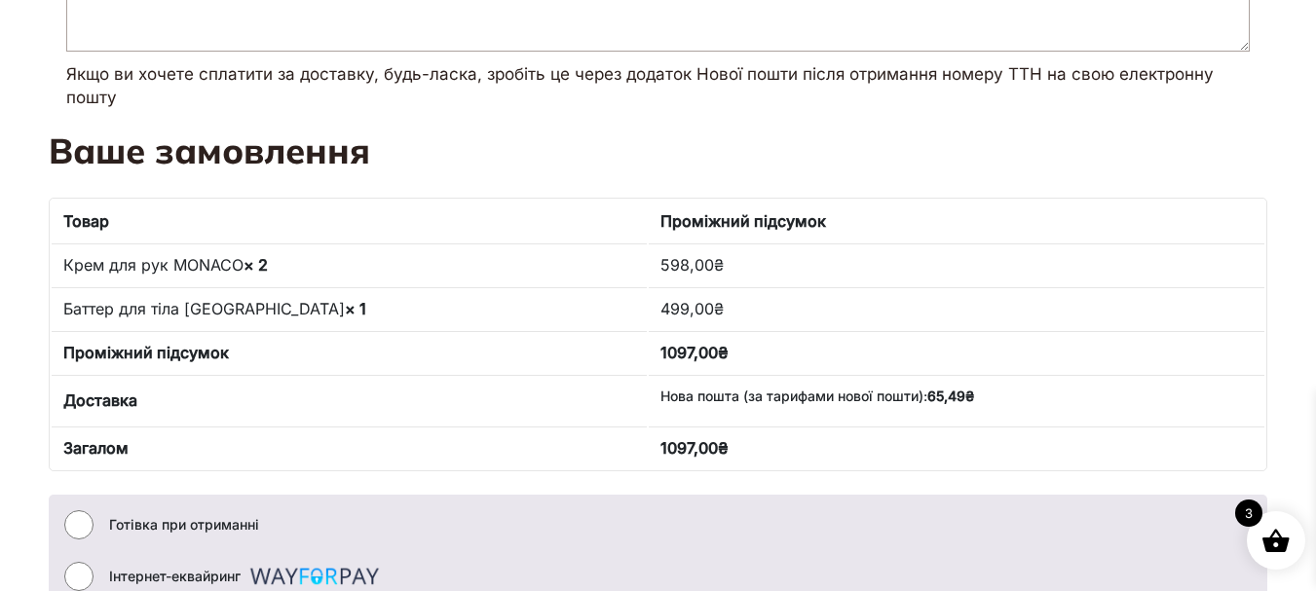
scroll to position [1753, 0]
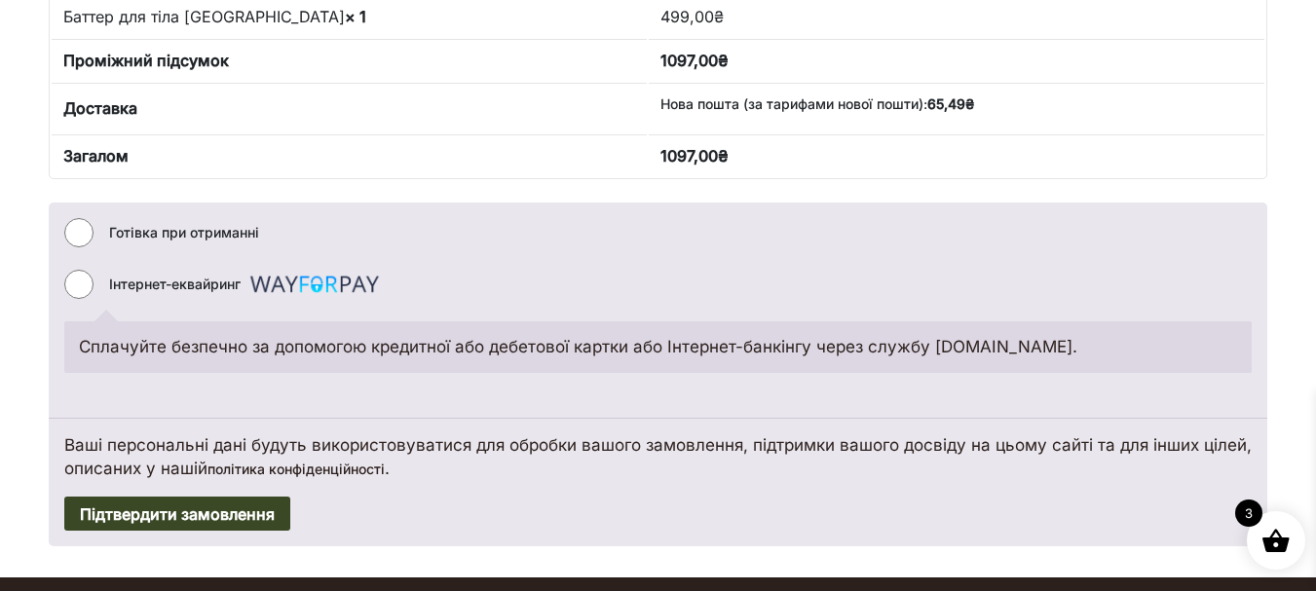
type textarea "**********"
click at [239, 511] on button "Підтвердити замовлення" at bounding box center [177, 514] width 226 height 35
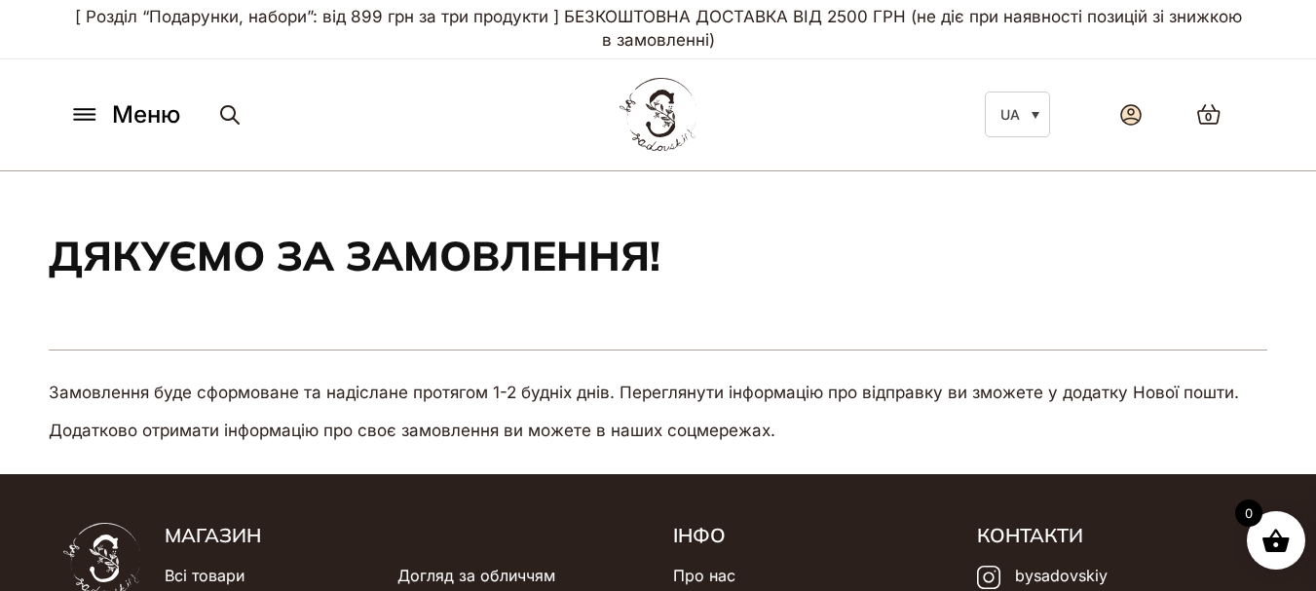
click at [1134, 114] on icon at bounding box center [1130, 115] width 15 height 12
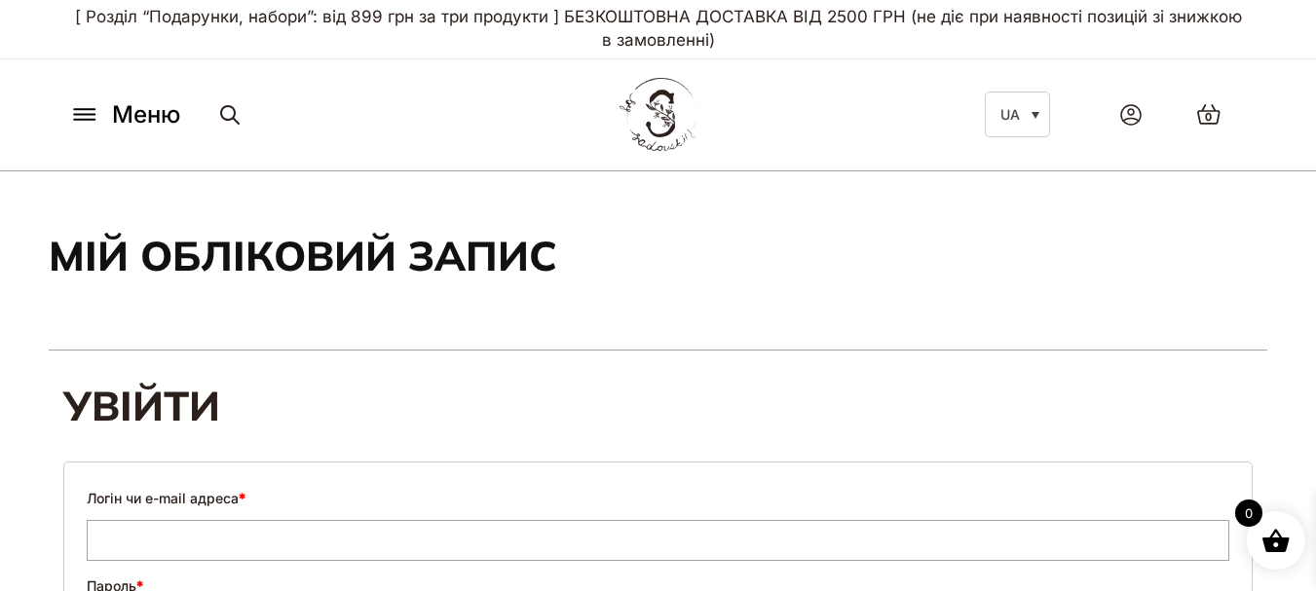
click at [123, 115] on span "Меню" at bounding box center [146, 114] width 68 height 35
